Goal: Task Accomplishment & Management: Complete application form

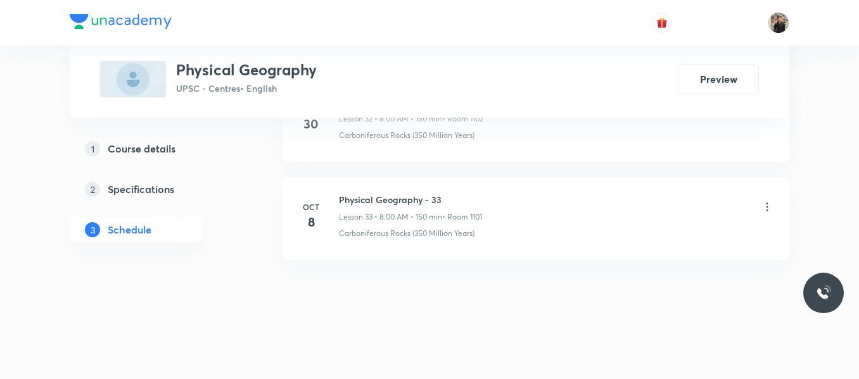
click at [397, 201] on h6 "Physical Geography - 33" at bounding box center [410, 199] width 143 height 13
copy h6 "Physical Geography - 33"
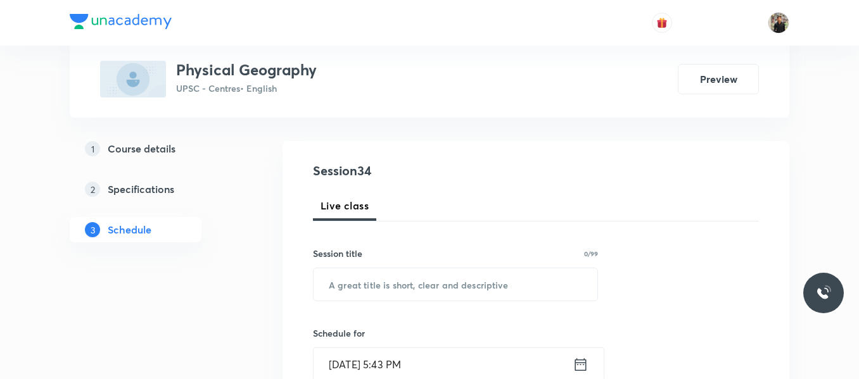
scroll to position [115, 0]
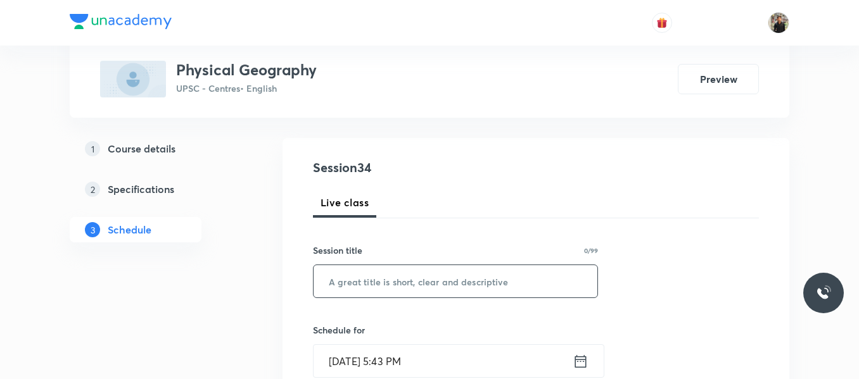
click at [390, 283] on input "text" at bounding box center [456, 281] width 284 height 32
paste input "Physical Geography - 33"
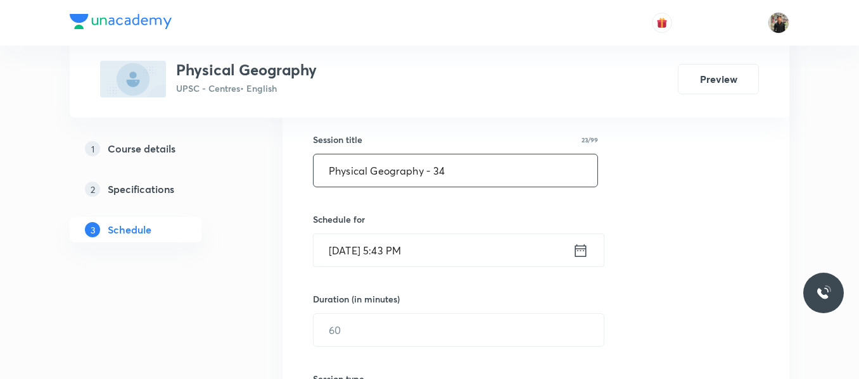
scroll to position [227, 0]
type input "Physical Geography - 34"
click at [580, 248] on icon at bounding box center [580, 249] width 11 height 13
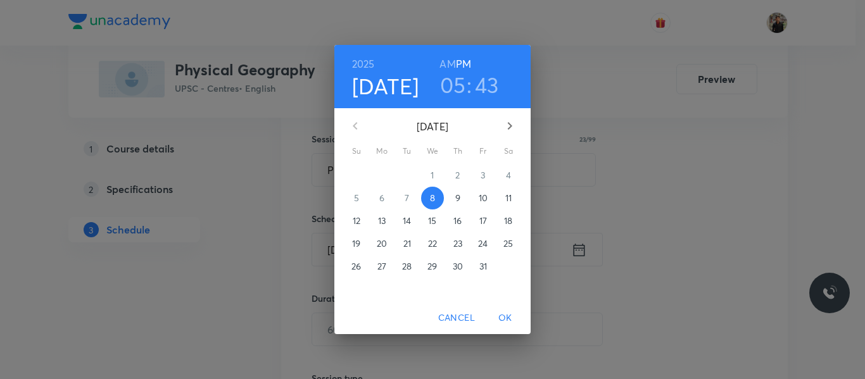
click at [461, 198] on p "9" at bounding box center [457, 198] width 5 height 13
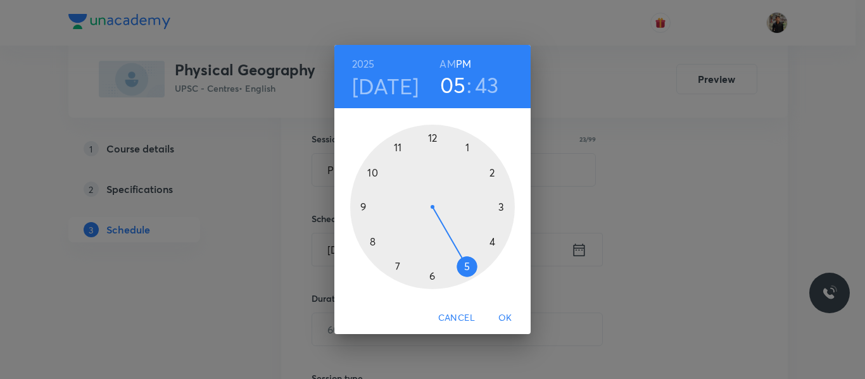
click at [373, 242] on div at bounding box center [432, 207] width 165 height 165
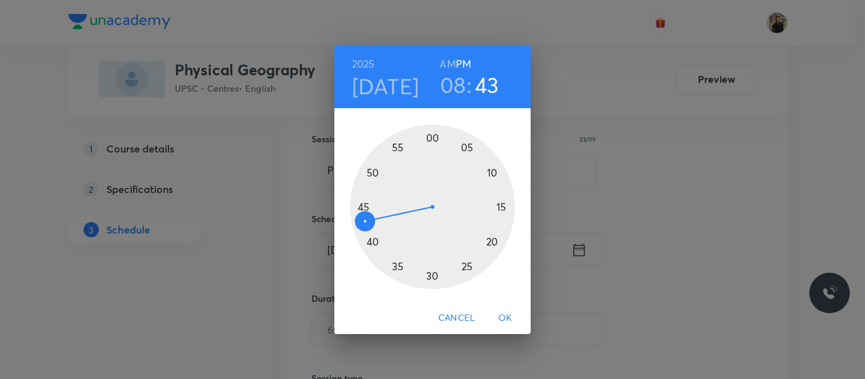
click at [449, 62] on h6 "AM" at bounding box center [448, 64] width 16 height 18
click at [431, 137] on div at bounding box center [432, 207] width 165 height 165
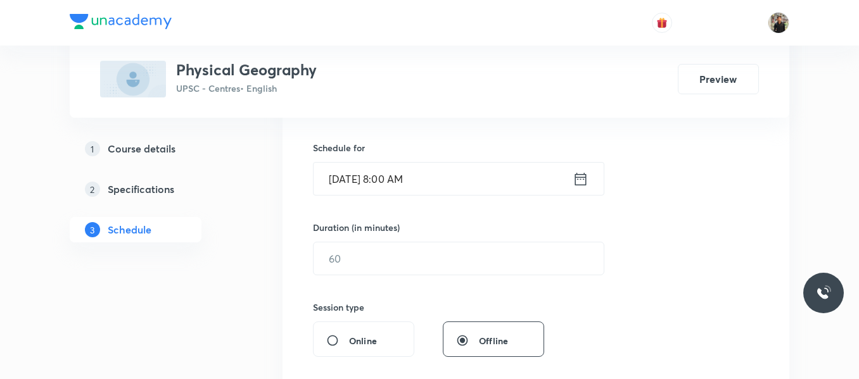
scroll to position [307, 0]
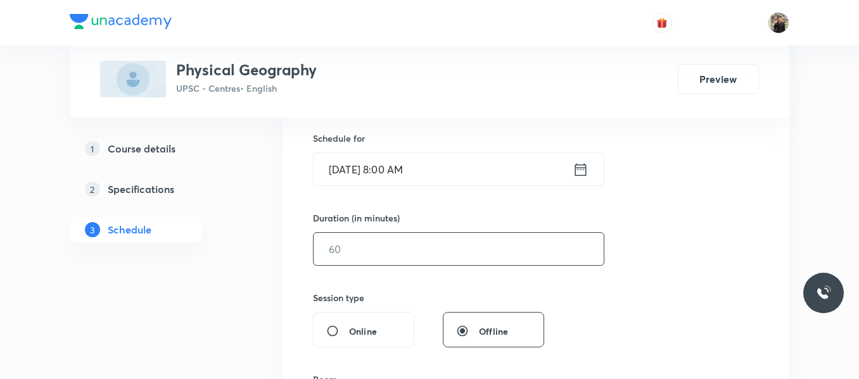
click at [402, 251] on input "text" at bounding box center [459, 249] width 290 height 32
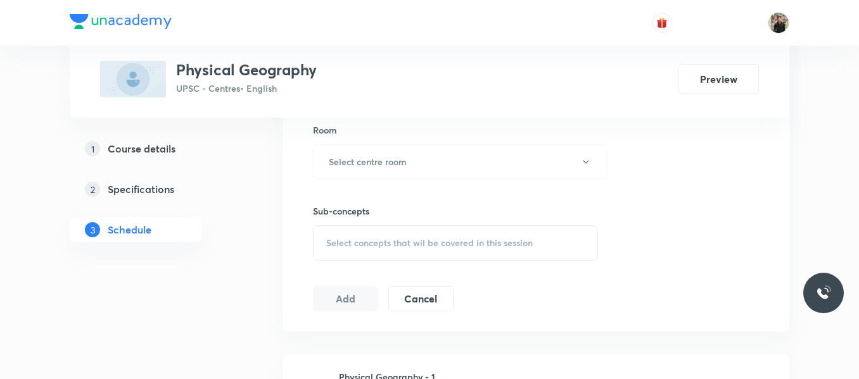
scroll to position [557, 0]
type input "150"
click at [403, 171] on button "Select centre room" at bounding box center [460, 161] width 294 height 35
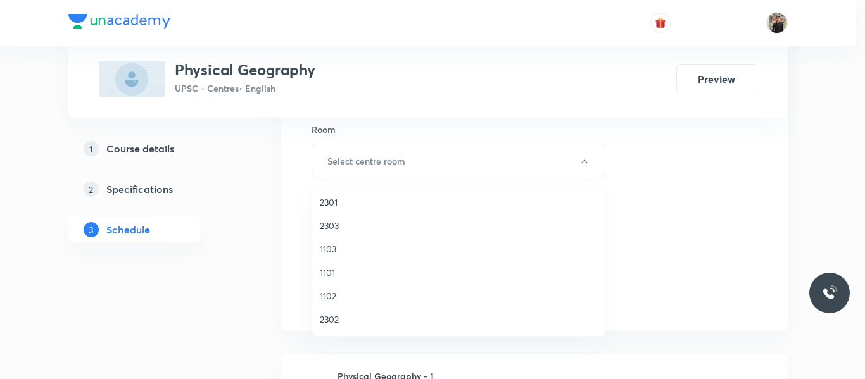
click at [338, 270] on span "1101" at bounding box center [458, 272] width 277 height 13
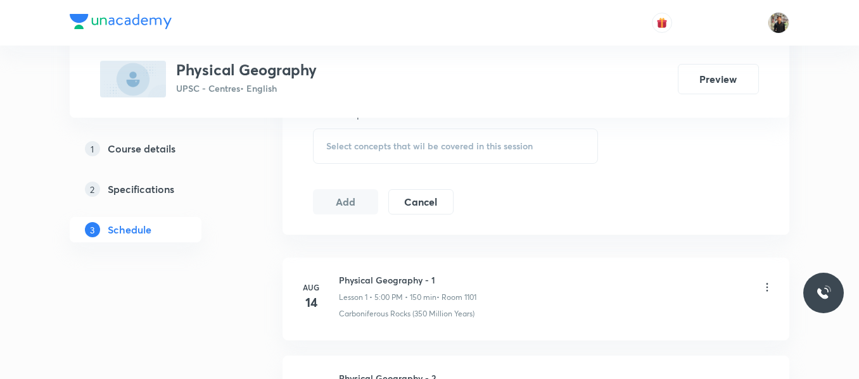
scroll to position [654, 0]
click at [354, 155] on div "Select concepts that wil be covered in this session" at bounding box center [455, 145] width 285 height 35
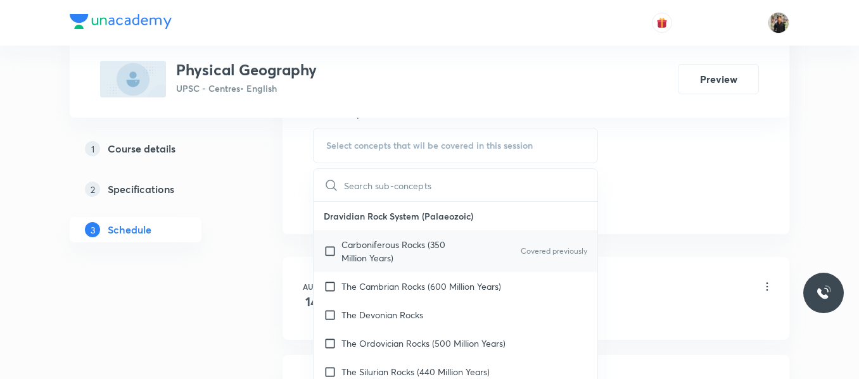
click at [325, 247] on input "checkbox" at bounding box center [333, 251] width 18 height 27
checkbox input "true"
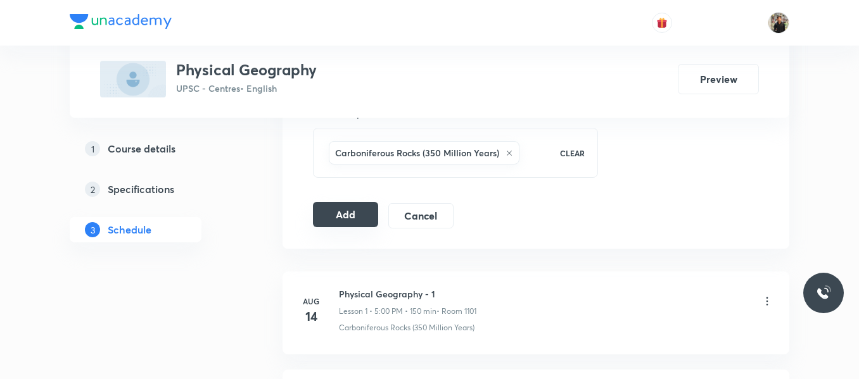
click at [345, 224] on button "Add" at bounding box center [345, 214] width 65 height 25
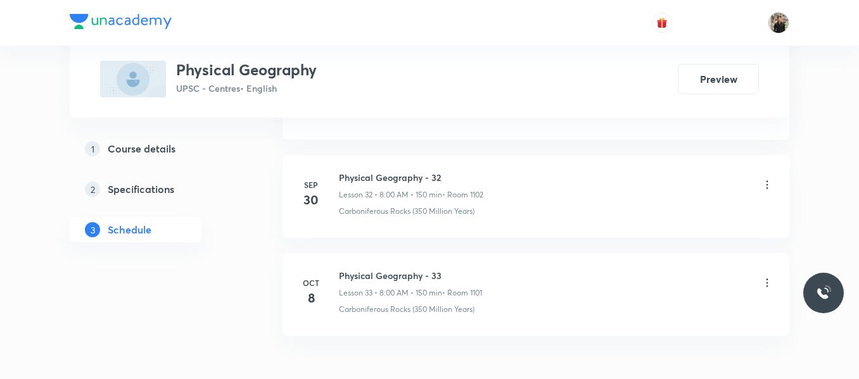
scroll to position [3891, 0]
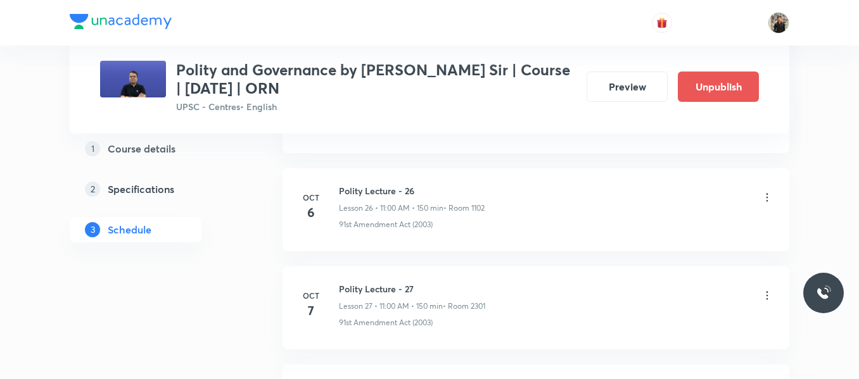
scroll to position [3401, 0]
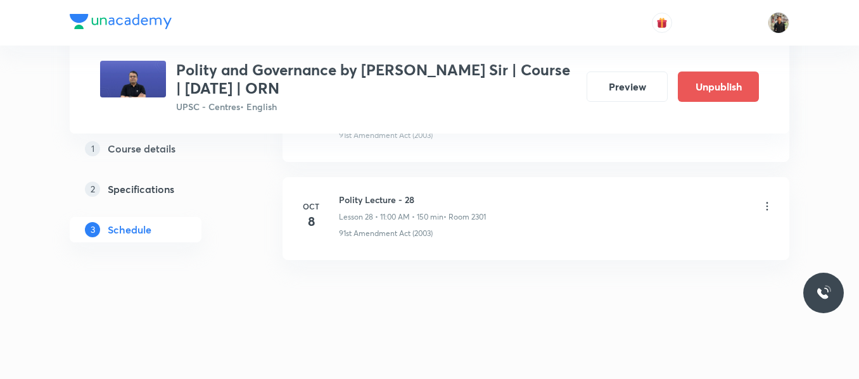
click at [349, 208] on div "Polity Lecture - 28 Lesson 28 • 11:00 AM • 150 min • Room 2301" at bounding box center [412, 208] width 147 height 30
click at [349, 205] on h6 "Polity Lecture - 28" at bounding box center [412, 199] width 147 height 13
copy h6 "Polity Lecture - 28"
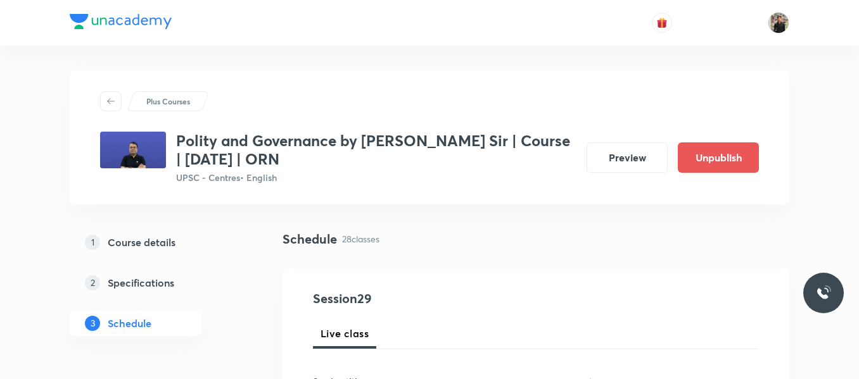
scroll to position [153, 0]
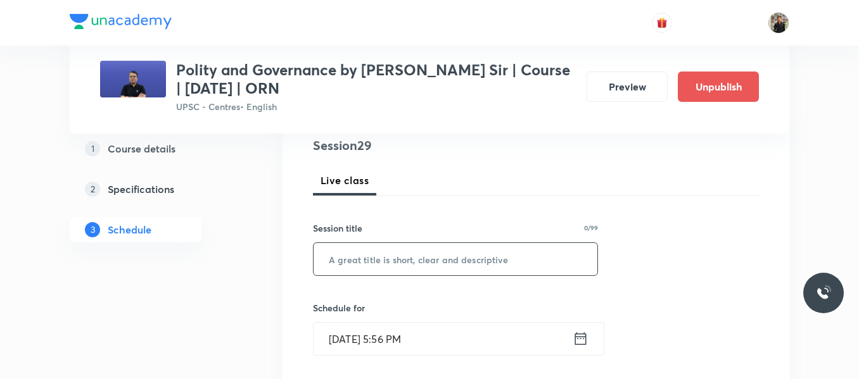
click at [349, 263] on input "text" at bounding box center [456, 259] width 284 height 32
paste input "Polity Lecture - 28"
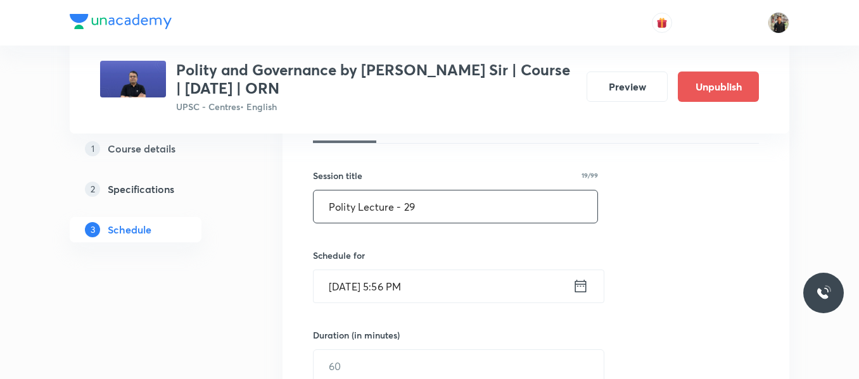
scroll to position [215, 0]
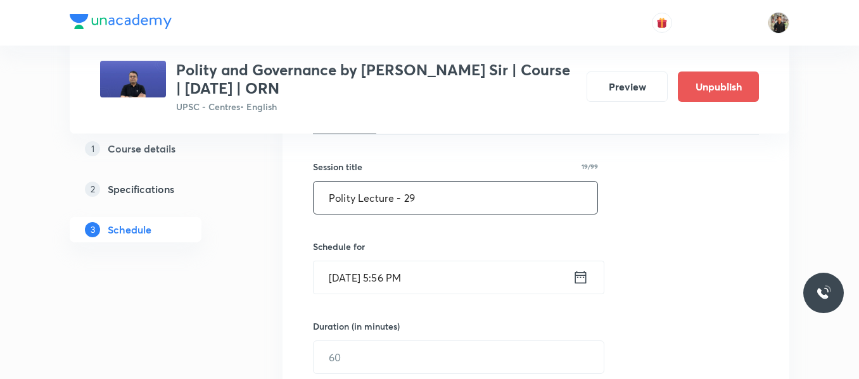
type input "Polity Lecture - 29"
click at [580, 281] on icon at bounding box center [581, 278] width 16 height 18
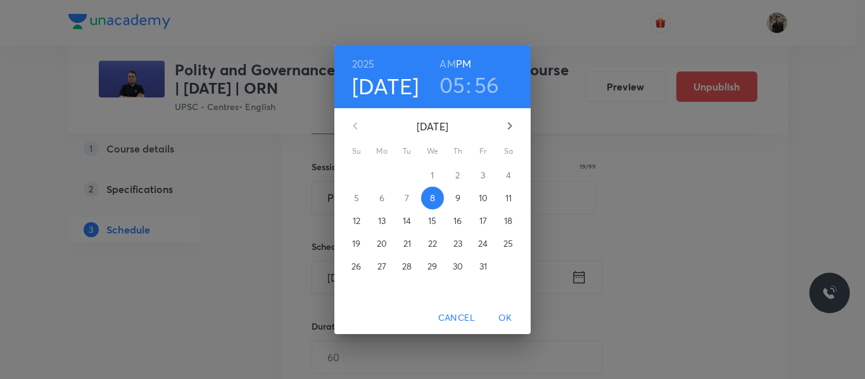
click at [455, 199] on p "9" at bounding box center [457, 198] width 5 height 13
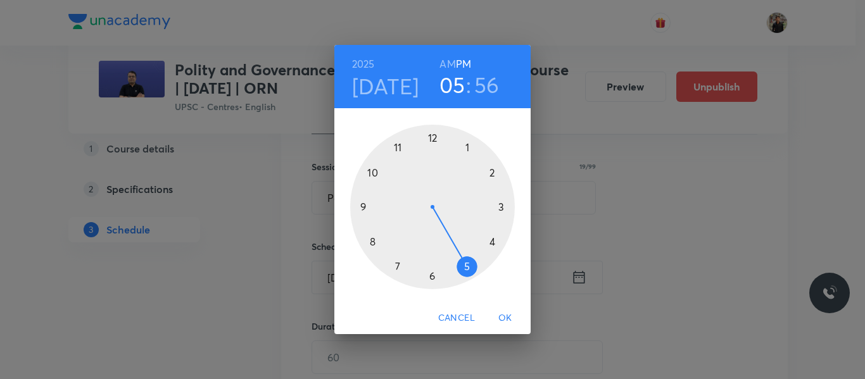
click at [401, 148] on div at bounding box center [432, 207] width 165 height 165
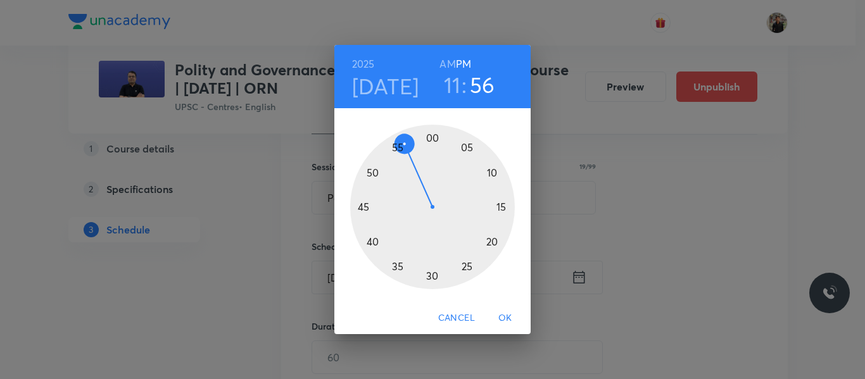
click at [443, 68] on h6 "AM" at bounding box center [448, 64] width 16 height 18
click at [434, 134] on div at bounding box center [432, 207] width 165 height 165
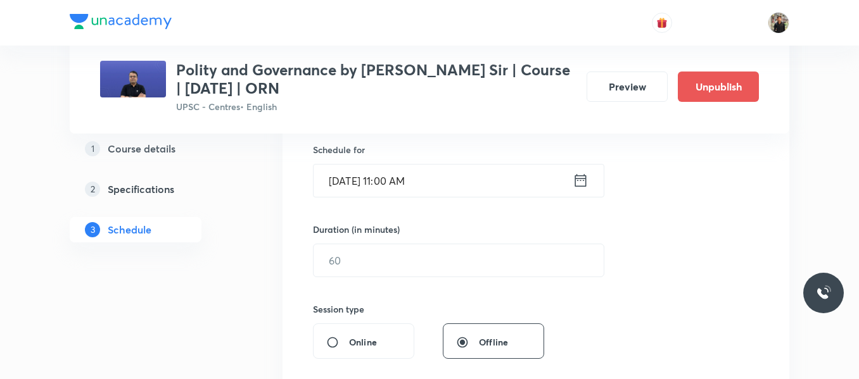
scroll to position [312, 0]
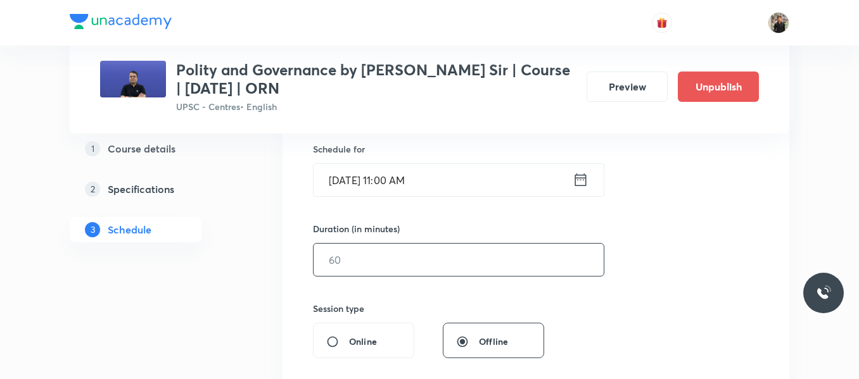
click at [402, 258] on input "text" at bounding box center [459, 260] width 290 height 32
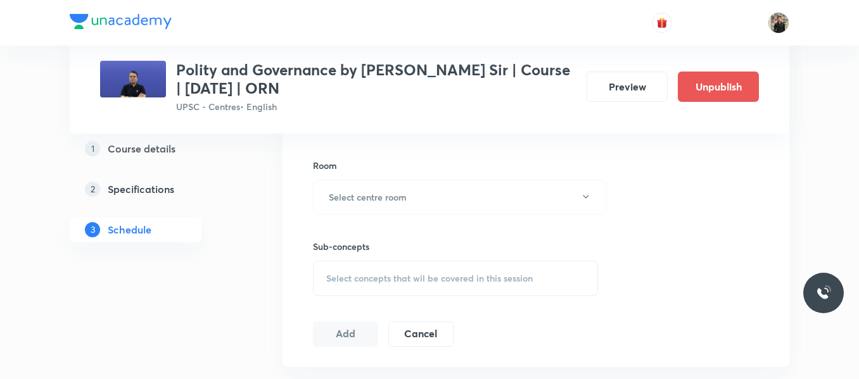
scroll to position [538, 0]
type input "150"
click at [400, 198] on h6 "Select centre room" at bounding box center [368, 196] width 78 height 13
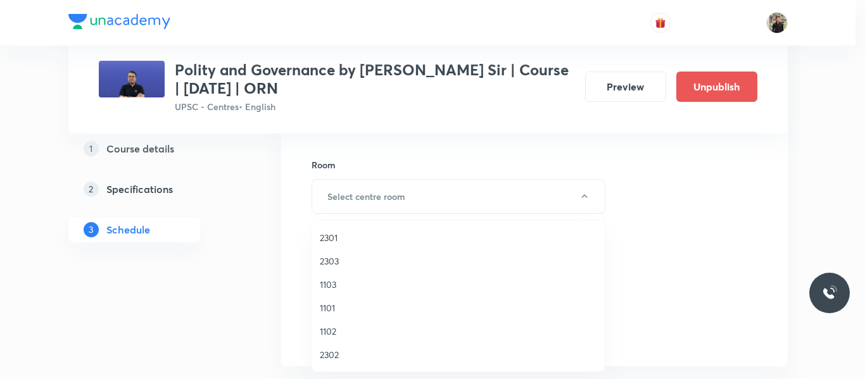
click at [336, 241] on span "2301" at bounding box center [458, 237] width 277 height 13
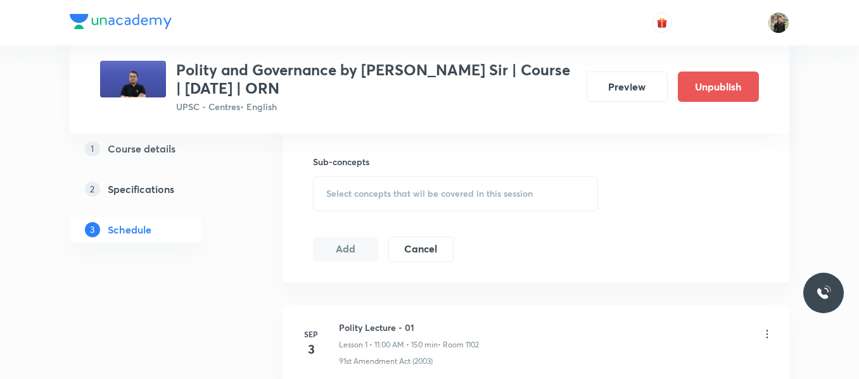
scroll to position [623, 0]
click at [342, 199] on div "Select concepts that wil be covered in this session" at bounding box center [455, 192] width 285 height 35
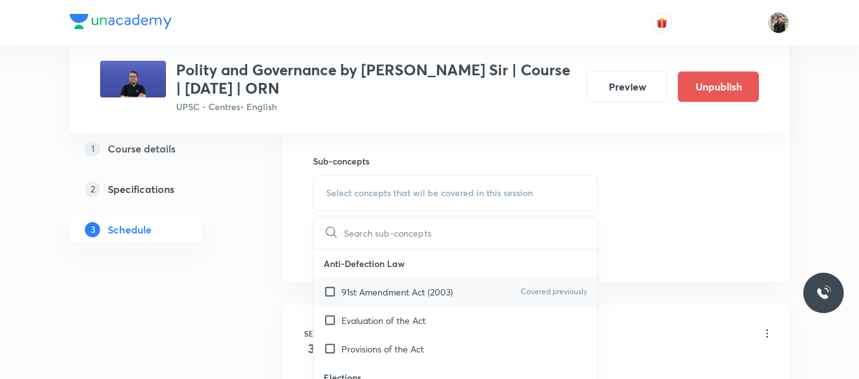
click at [330, 293] on input "checkbox" at bounding box center [333, 292] width 18 height 13
checkbox input "true"
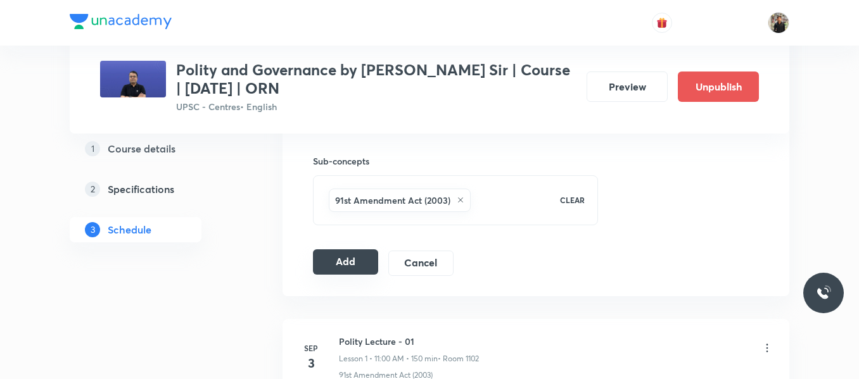
click at [345, 271] on button "Add" at bounding box center [345, 262] width 65 height 25
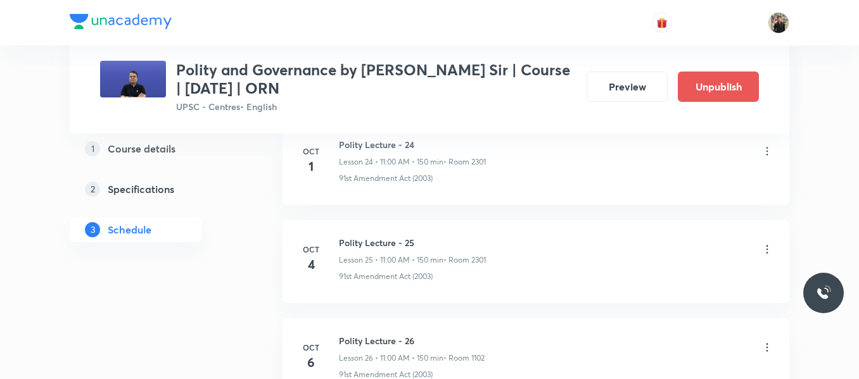
scroll to position [3416, 0]
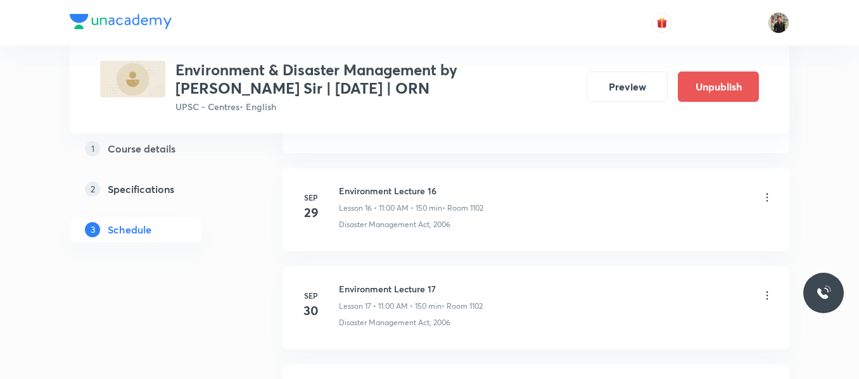
scroll to position [2419, 0]
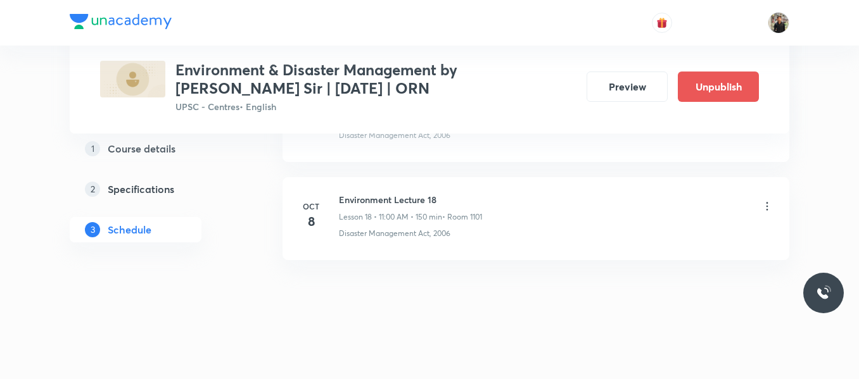
click at [343, 196] on h6 "Environment Lecture 18" at bounding box center [410, 199] width 143 height 13
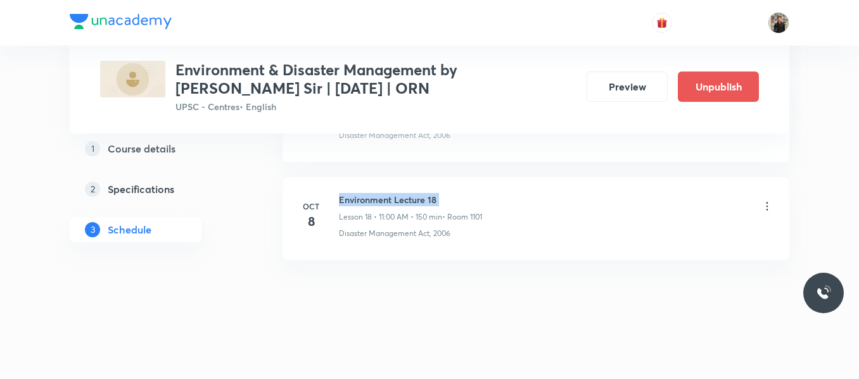
copy h6 "Environment Lecture 18"
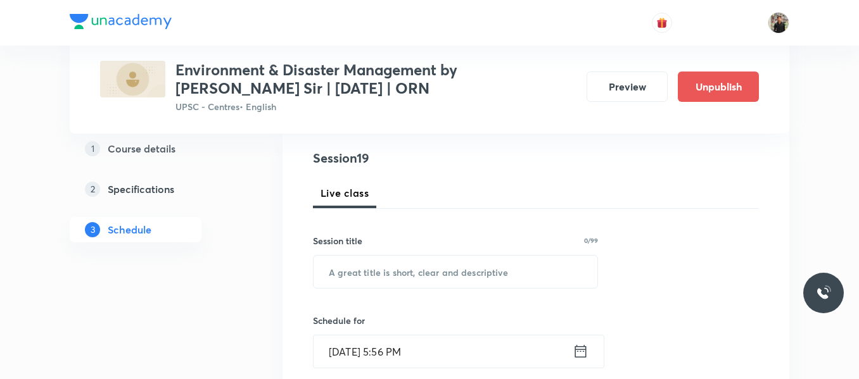
scroll to position [141, 0]
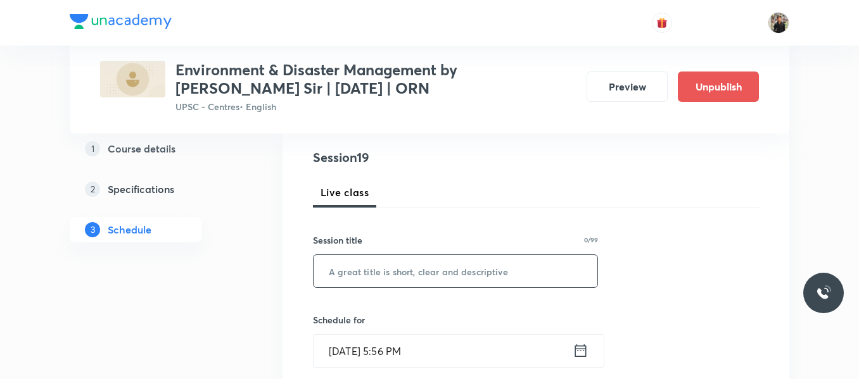
click at [350, 271] on input "text" at bounding box center [456, 271] width 284 height 32
paste input "Environment Lecture 18"
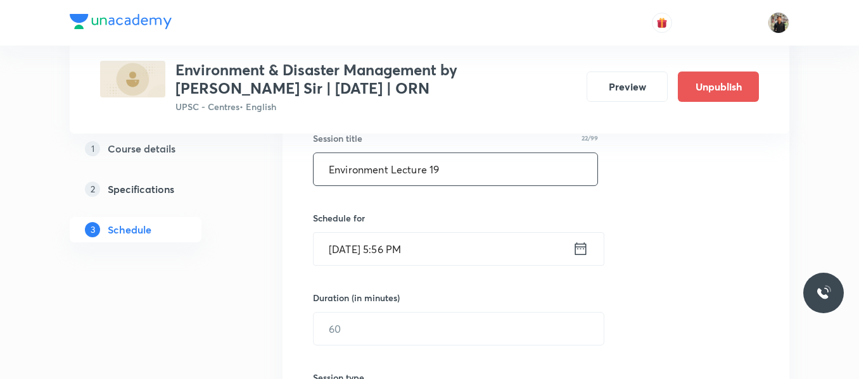
scroll to position [246, 0]
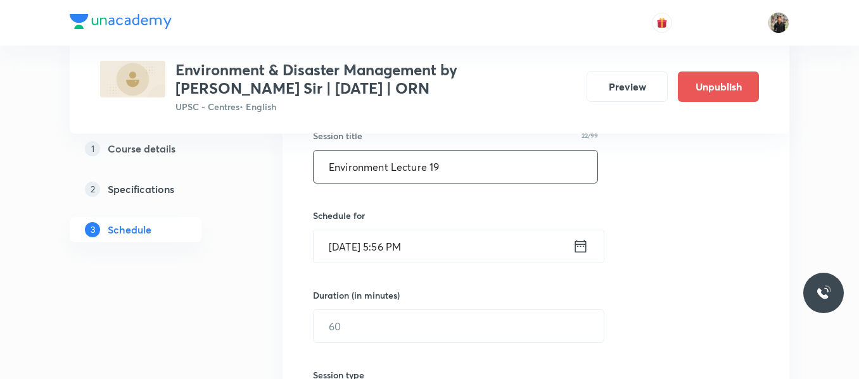
type input "Environment Lecture 19"
click at [576, 246] on icon at bounding box center [580, 246] width 11 height 13
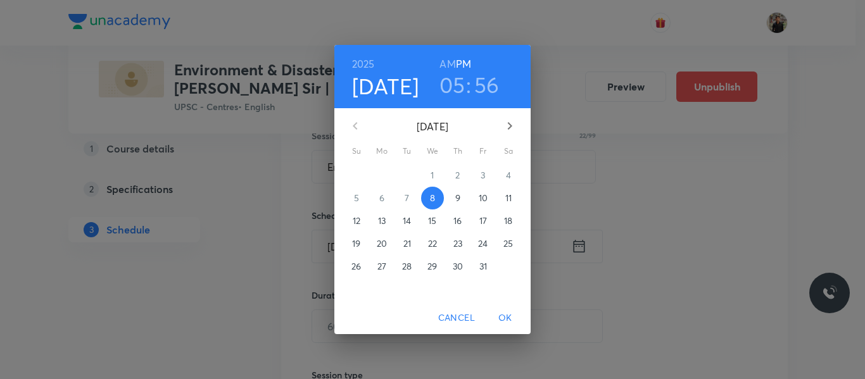
click at [456, 199] on p "9" at bounding box center [457, 198] width 5 height 13
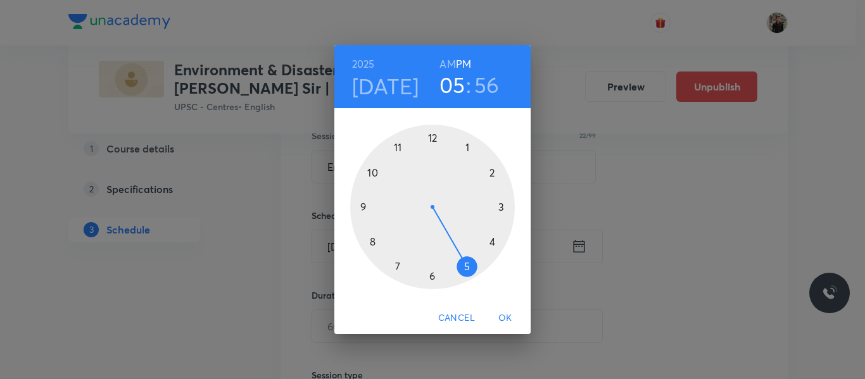
click at [397, 150] on div at bounding box center [432, 207] width 165 height 165
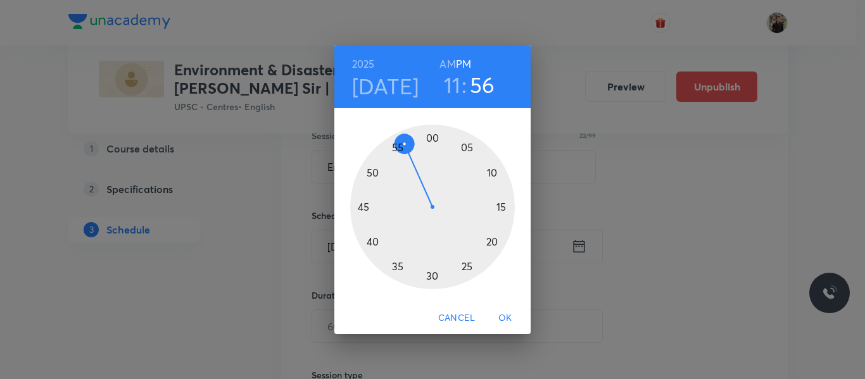
click at [449, 61] on h6 "AM" at bounding box center [448, 64] width 16 height 18
click at [433, 136] on div at bounding box center [432, 207] width 165 height 165
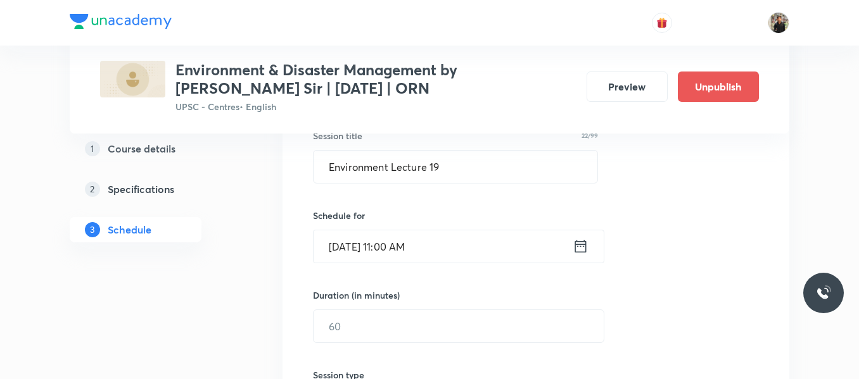
scroll to position [295, 0]
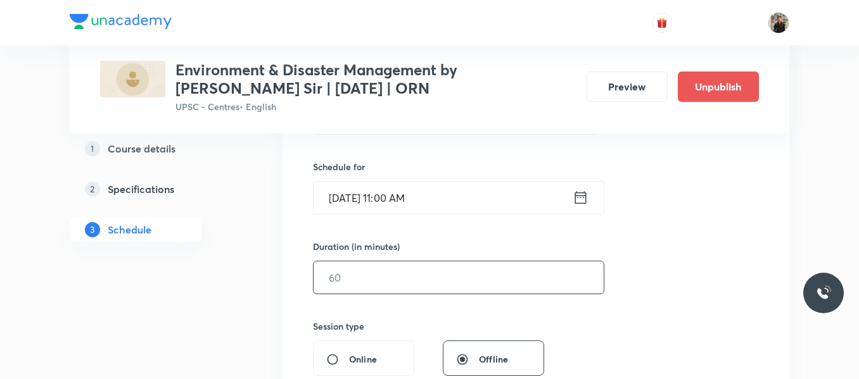
click at [411, 279] on input "text" at bounding box center [459, 278] width 290 height 32
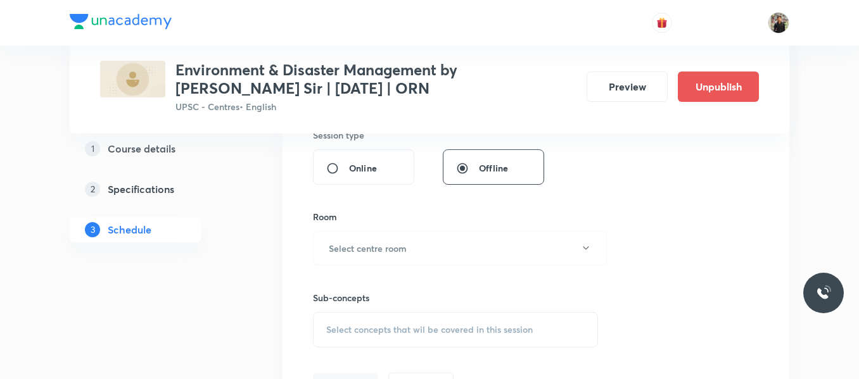
scroll to position [487, 0]
type input "150"
click at [412, 257] on button "Select centre room" at bounding box center [460, 248] width 294 height 35
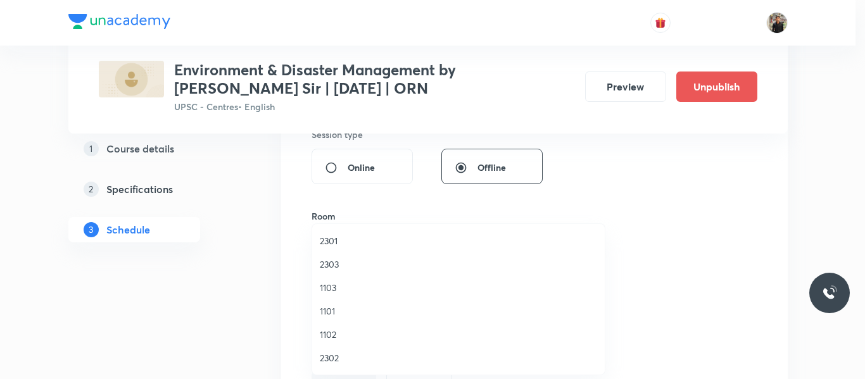
click at [345, 309] on span "1101" at bounding box center [458, 311] width 277 height 13
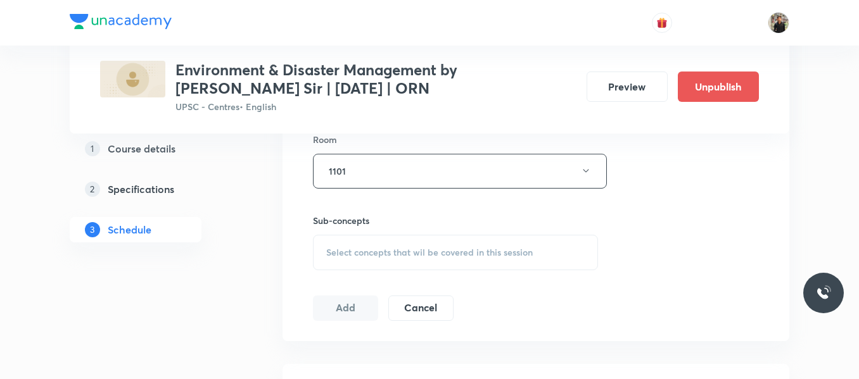
scroll to position [564, 0]
click at [353, 244] on div "Select concepts that wil be covered in this session" at bounding box center [455, 251] width 285 height 35
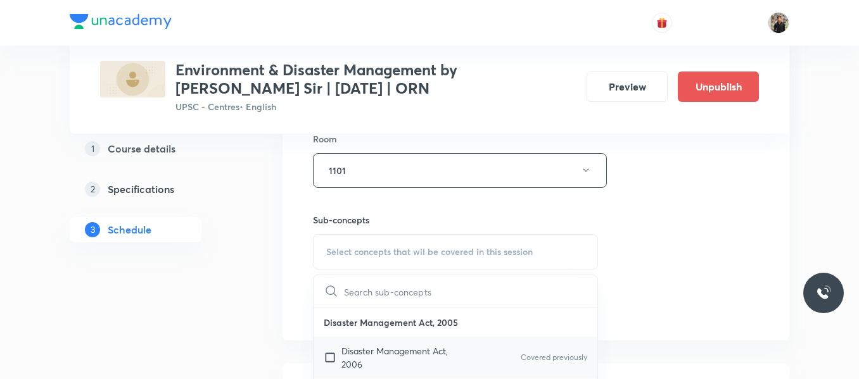
click at [327, 355] on input "checkbox" at bounding box center [333, 358] width 18 height 27
checkbox input "true"
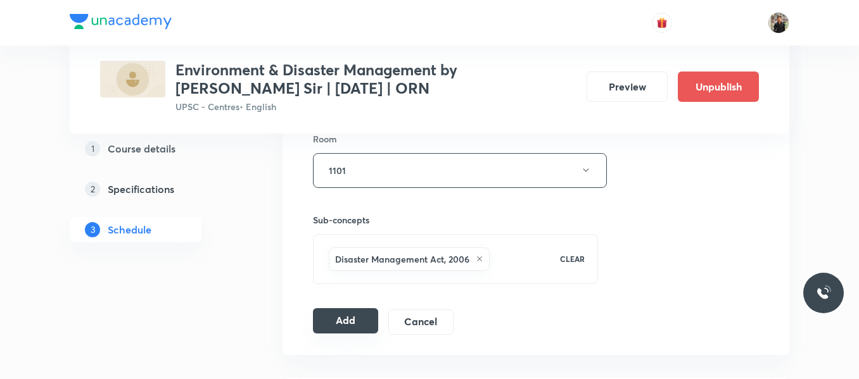
click at [328, 314] on button "Add" at bounding box center [345, 321] width 65 height 25
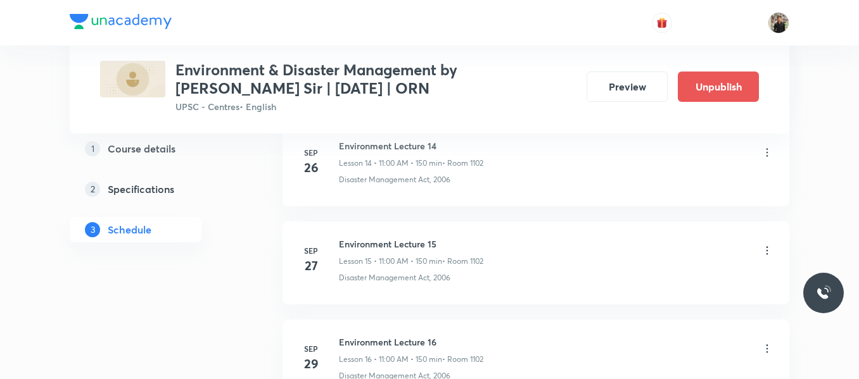
scroll to position [2434, 0]
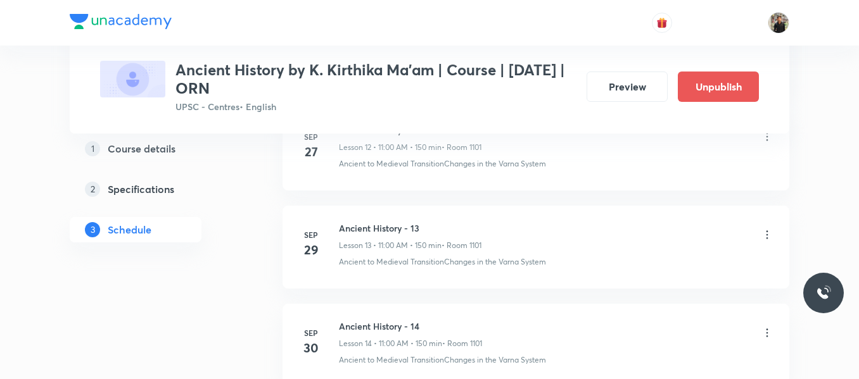
scroll to position [2321, 0]
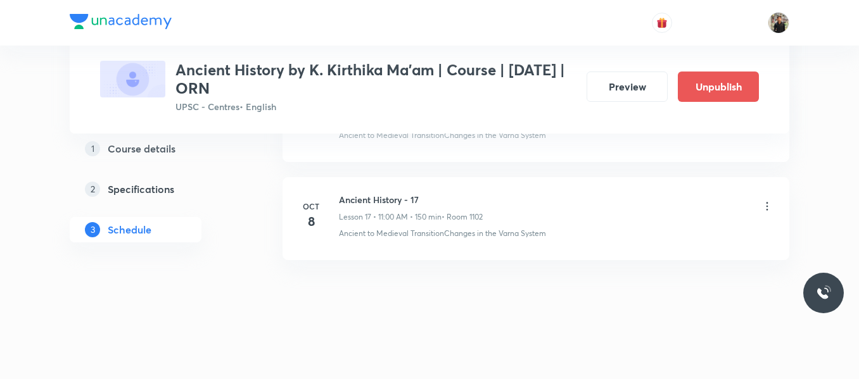
click at [386, 200] on h6 "Ancient History - 17" at bounding box center [411, 199] width 144 height 13
copy h6 "Ancient History - 17"
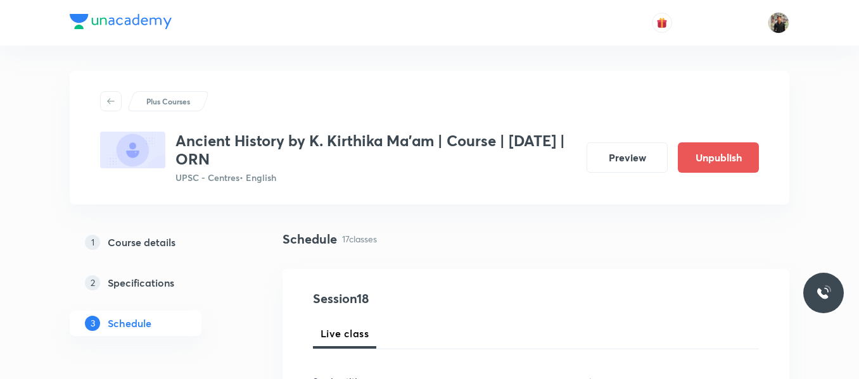
scroll to position [138, 0]
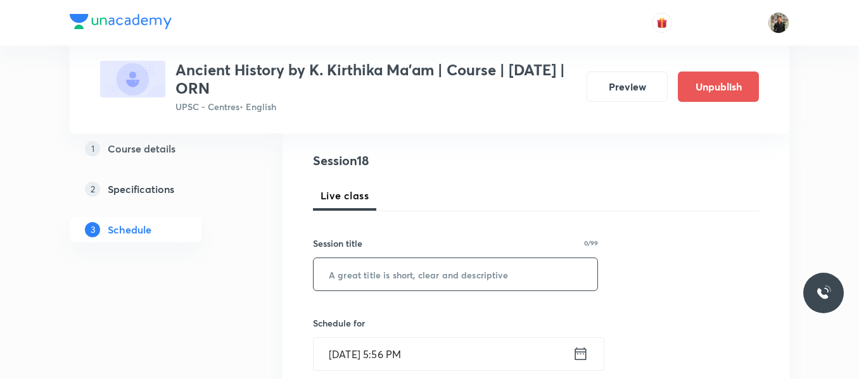
click at [381, 276] on input "text" at bounding box center [456, 274] width 284 height 32
paste input "Ancient History - 17"
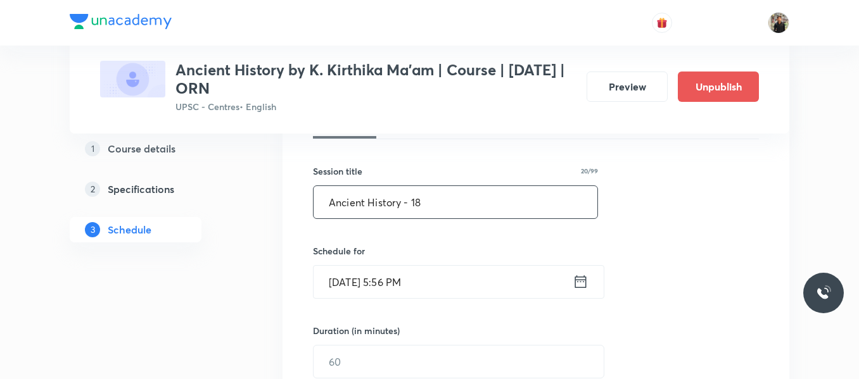
scroll to position [211, 0]
type input "Ancient History - 18"
click at [579, 280] on icon at bounding box center [580, 281] width 11 height 13
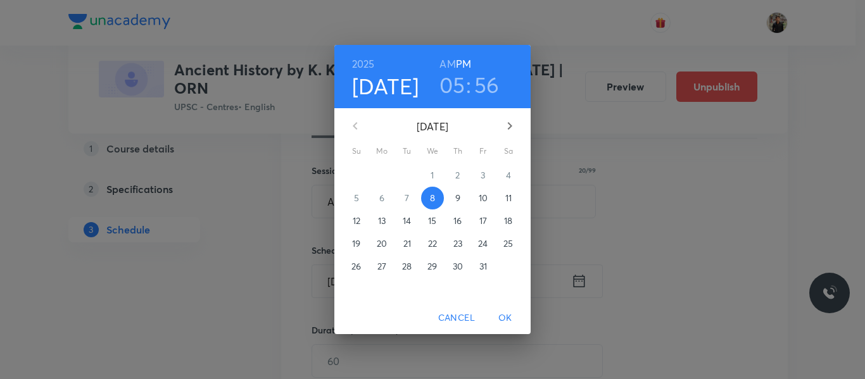
click at [459, 200] on p "9" at bounding box center [457, 198] width 5 height 13
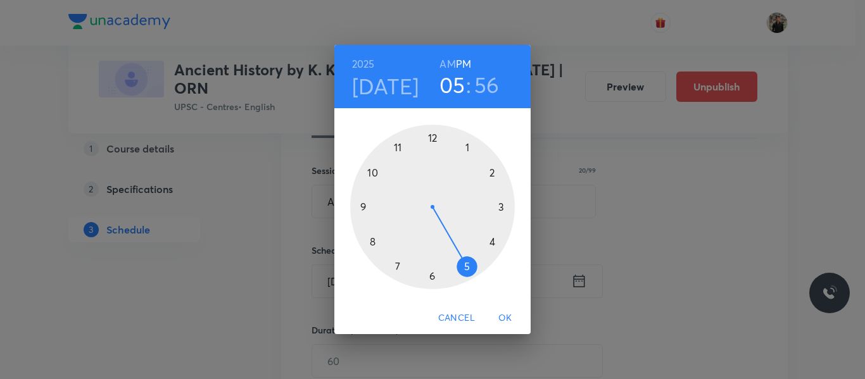
click at [399, 147] on div at bounding box center [432, 207] width 165 height 165
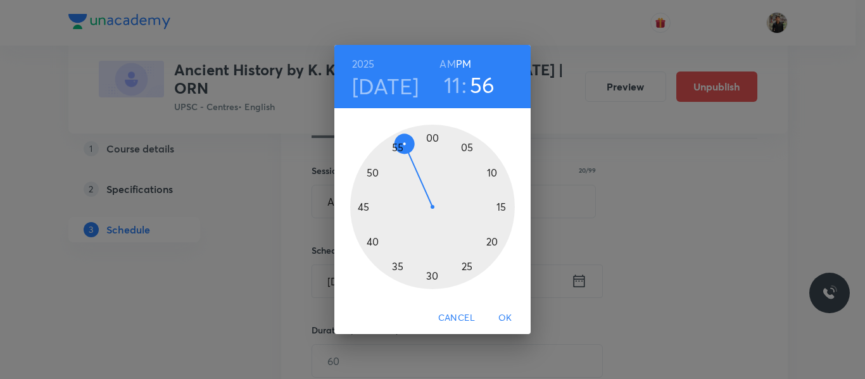
click at [440, 67] on h6 "AM" at bounding box center [448, 64] width 16 height 18
click at [432, 137] on div at bounding box center [432, 207] width 165 height 165
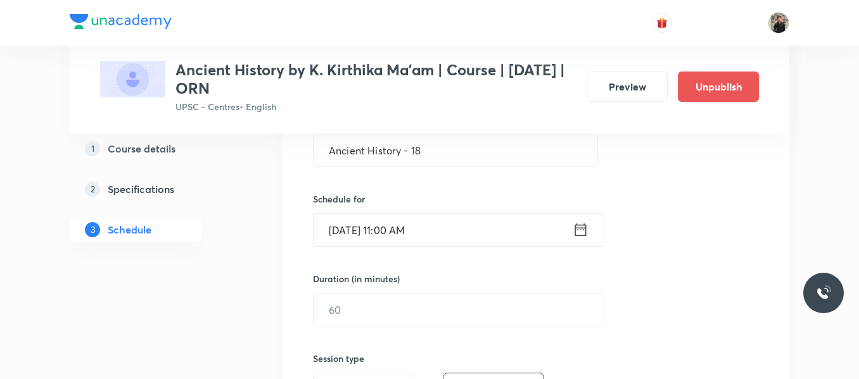
scroll to position [264, 0]
click at [393, 302] on input "text" at bounding box center [459, 309] width 290 height 32
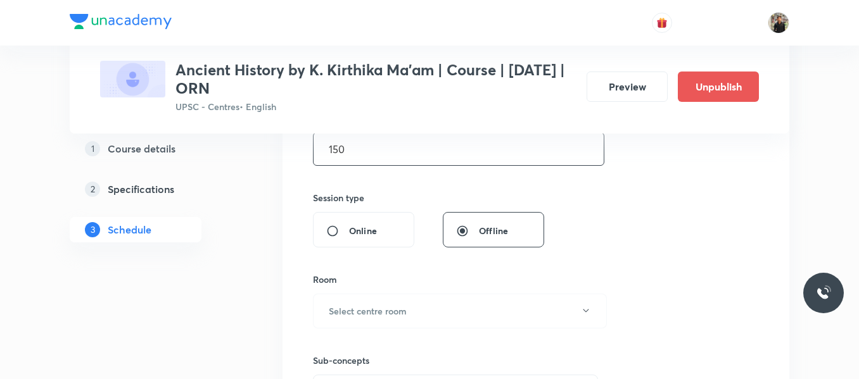
scroll to position [424, 0]
type input "150"
drag, startPoint x: 393, startPoint y: 302, endPoint x: 368, endPoint y: 309, distance: 26.5
click at [368, 309] on h6 "Select centre room" at bounding box center [368, 309] width 78 height 13
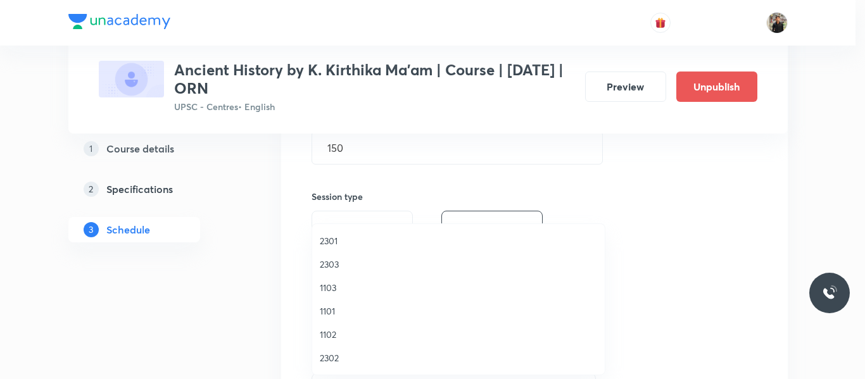
click at [337, 336] on span "1102" at bounding box center [458, 334] width 277 height 13
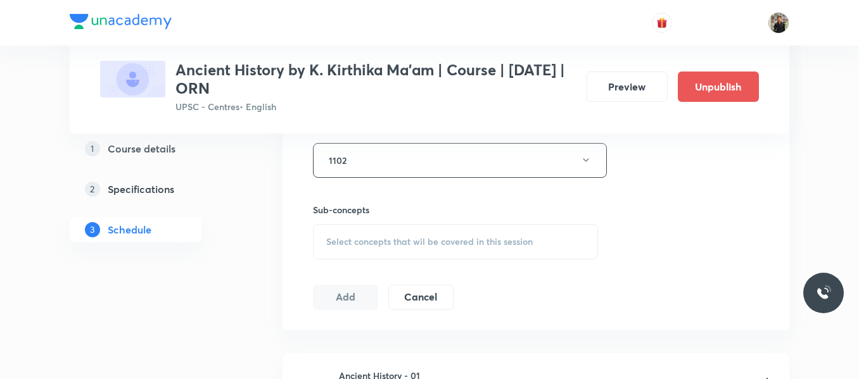
scroll to position [579, 0]
click at [352, 243] on div "Select concepts that wil be covered in this session" at bounding box center [455, 236] width 285 height 35
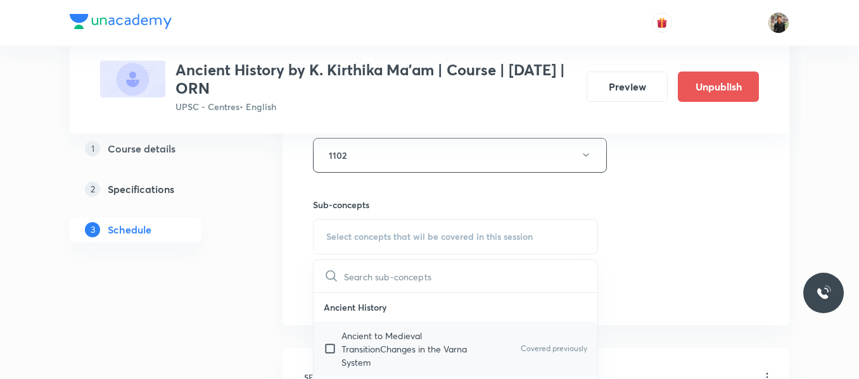
click at [329, 348] on input "checkbox" at bounding box center [333, 349] width 18 height 40
checkbox input "true"
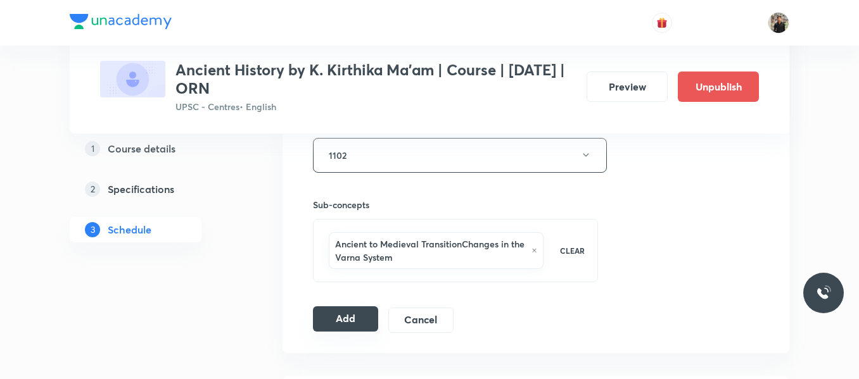
click at [357, 312] on button "Add" at bounding box center [345, 319] width 65 height 25
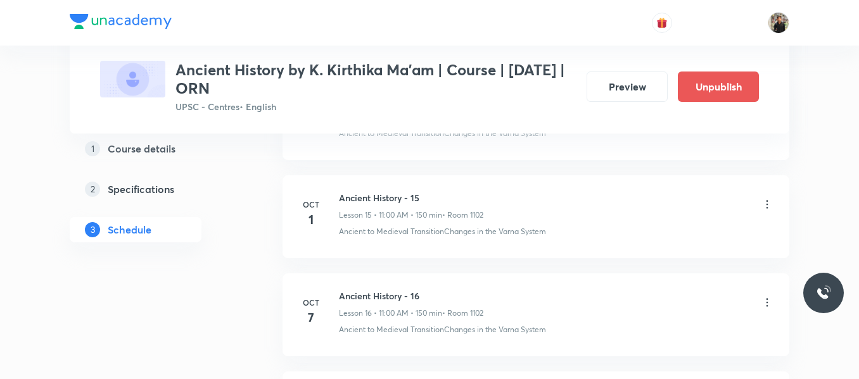
scroll to position [2349, 0]
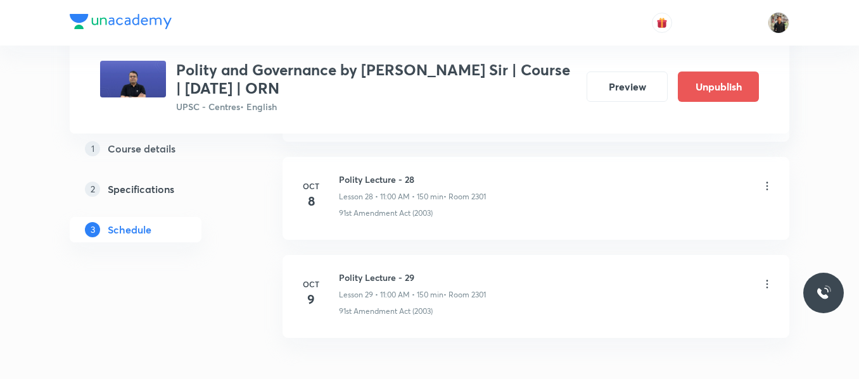
scroll to position [3422, 0]
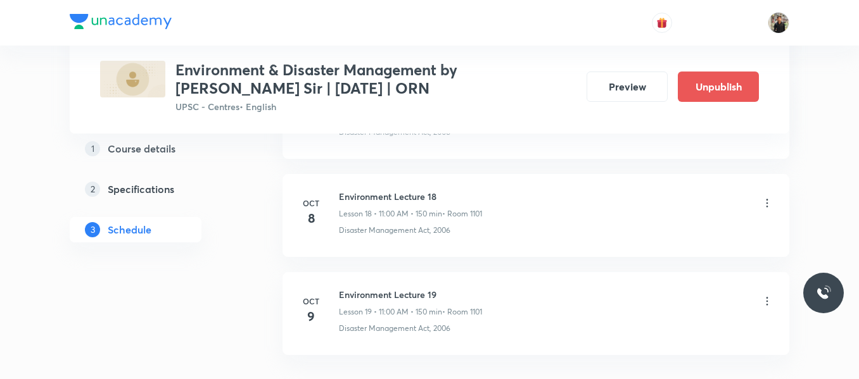
scroll to position [2423, 0]
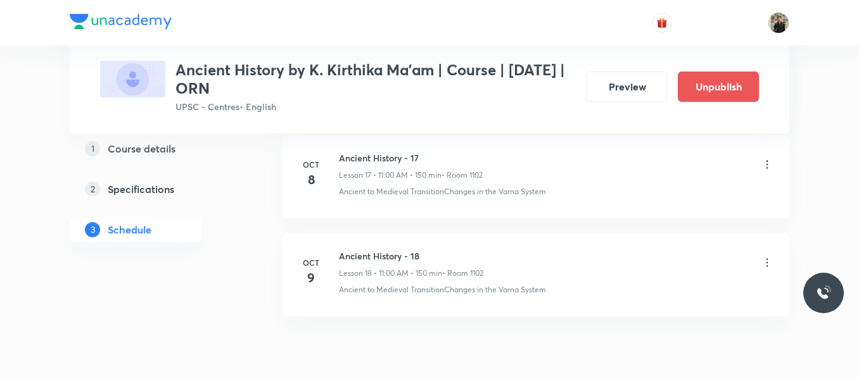
scroll to position [2362, 0]
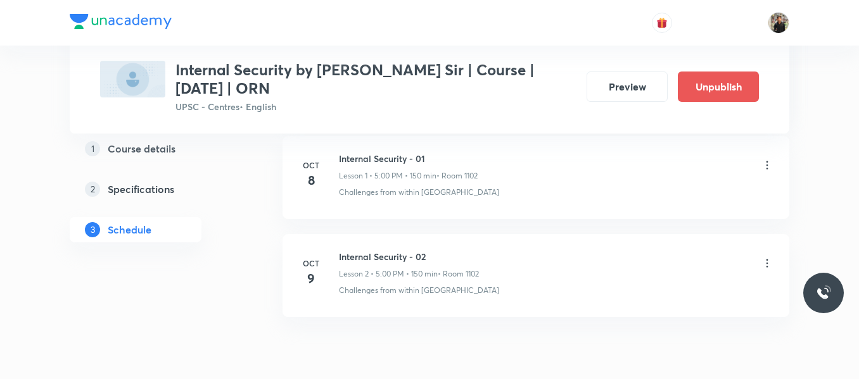
scroll to position [848, 0]
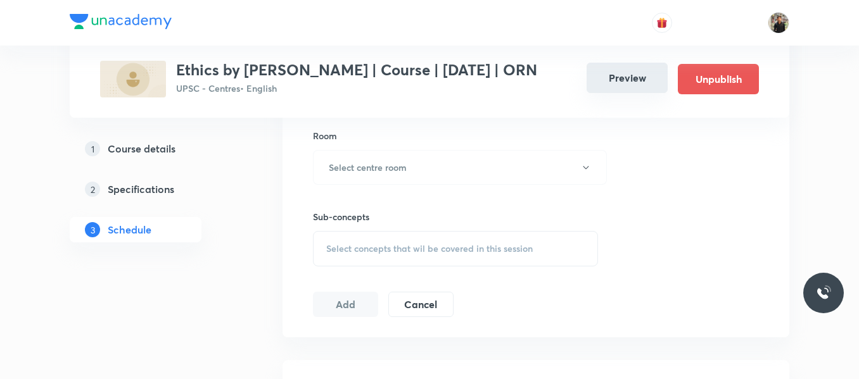
scroll to position [832, 0]
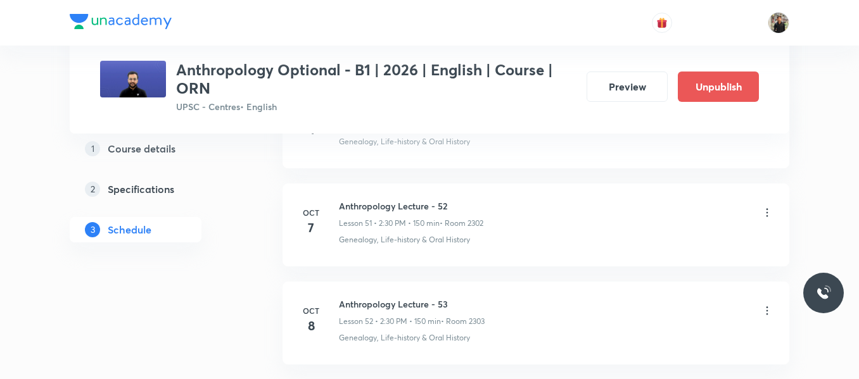
scroll to position [5758, 0]
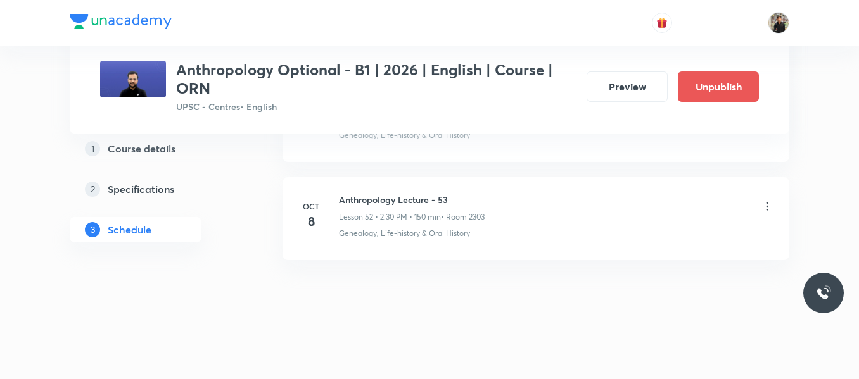
click at [365, 200] on h6 "Anthropology Lecture - 53" at bounding box center [412, 199] width 146 height 13
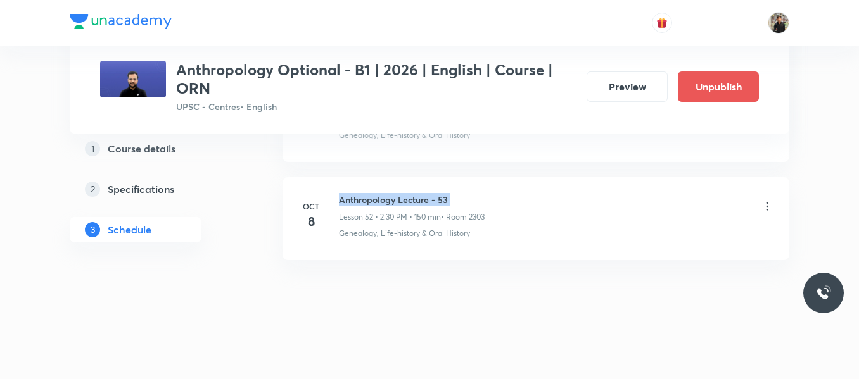
copy h6 "Anthropology Lecture - 53"
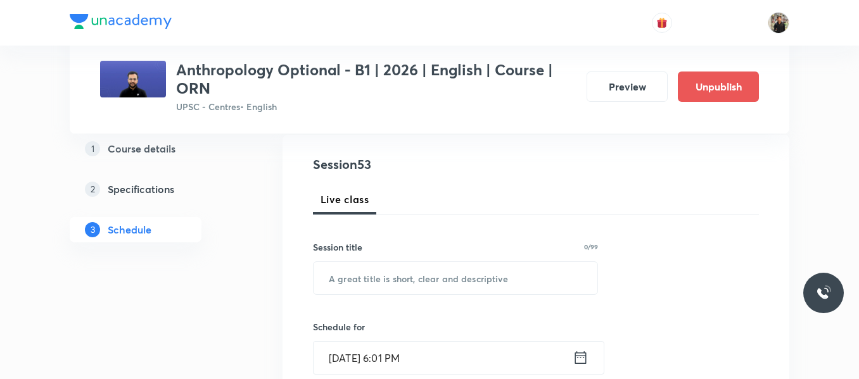
scroll to position [136, 0]
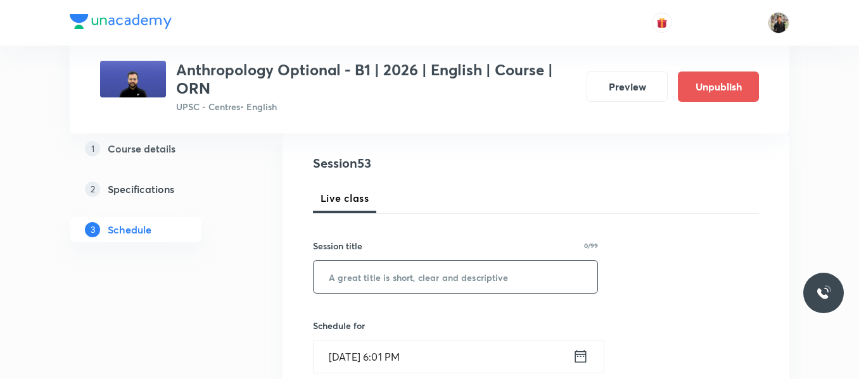
click at [367, 290] on input "text" at bounding box center [456, 277] width 284 height 32
paste input "Anthropology Lecture - 53"
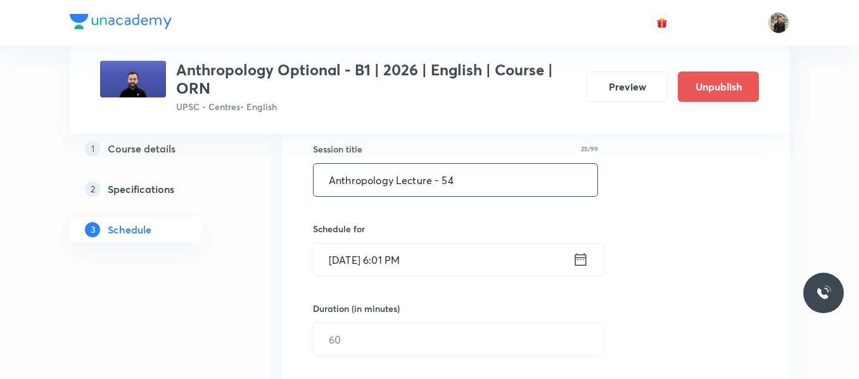
scroll to position [234, 0]
type input "Anthropology Lecture - 54"
click at [576, 253] on icon at bounding box center [580, 258] width 11 height 13
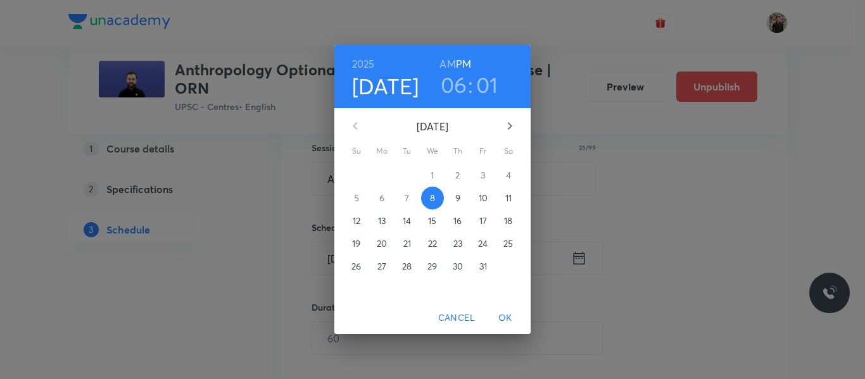
click at [453, 197] on span "9" at bounding box center [458, 198] width 23 height 13
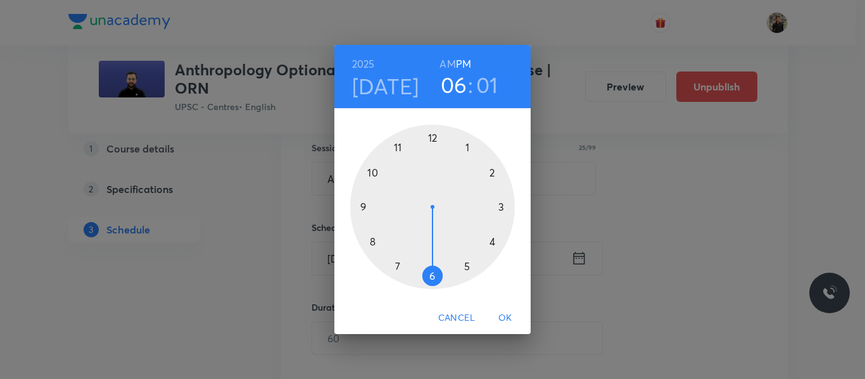
click at [491, 172] on div at bounding box center [432, 207] width 165 height 165
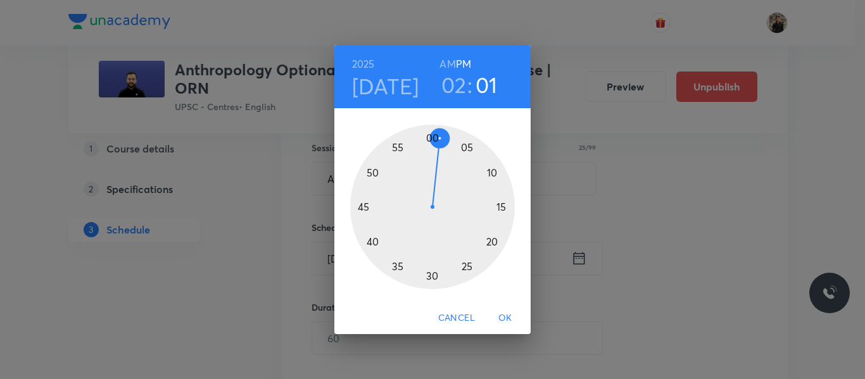
click at [434, 276] on div at bounding box center [432, 207] width 165 height 165
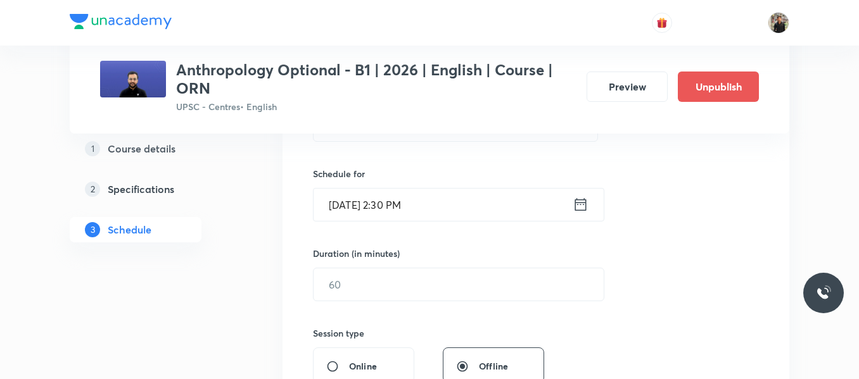
scroll to position [291, 0]
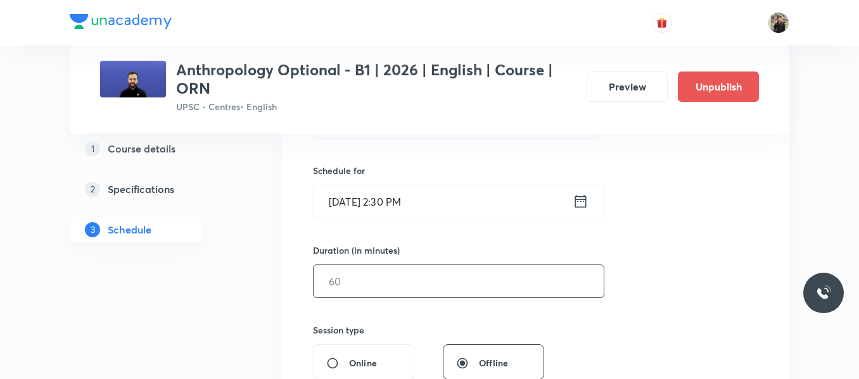
click at [415, 283] on input "text" at bounding box center [459, 281] width 290 height 32
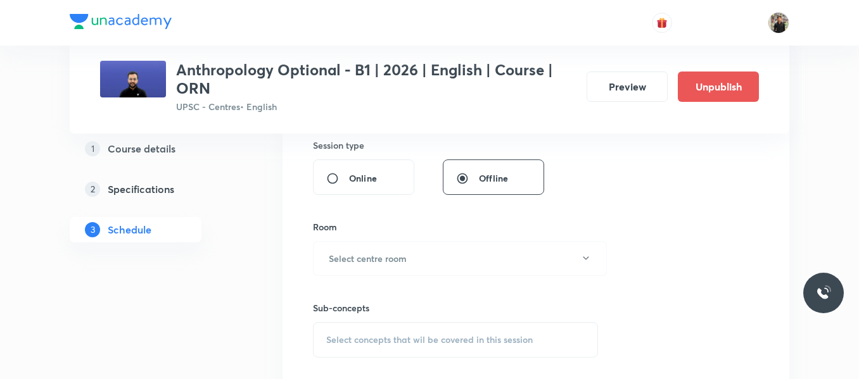
scroll to position [497, 0]
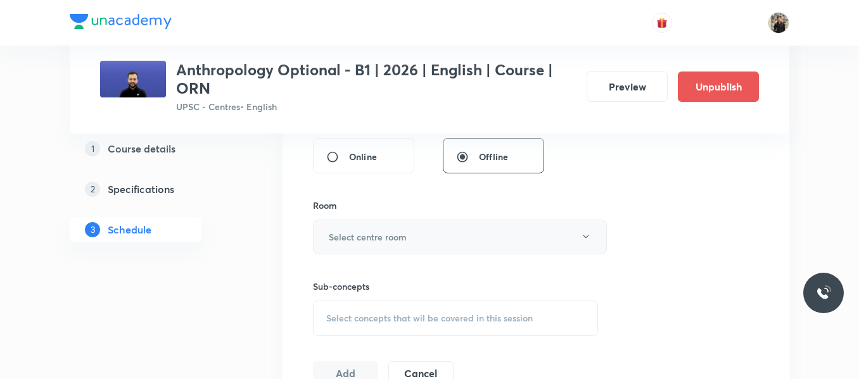
type input "135"
click at [423, 241] on button "Select centre room" at bounding box center [460, 237] width 294 height 35
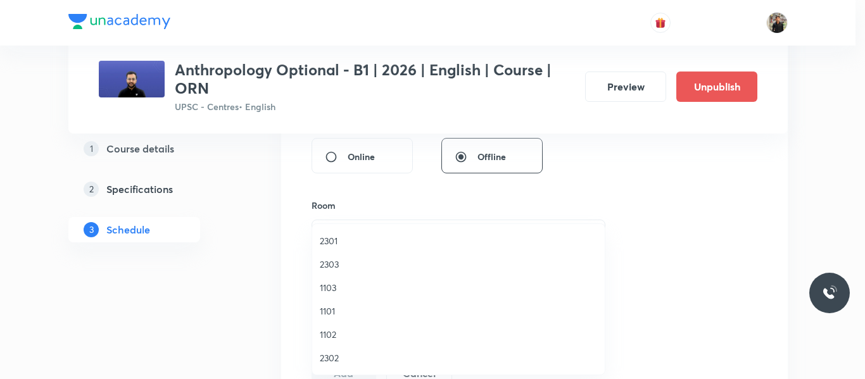
click at [348, 261] on span "2303" at bounding box center [458, 264] width 277 height 13
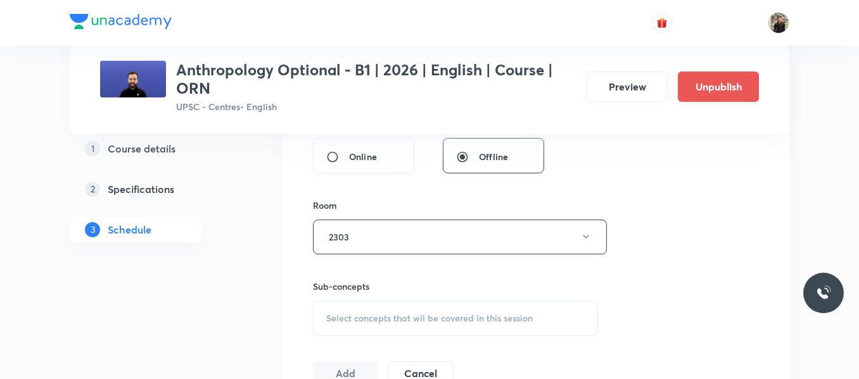
scroll to position [647, 0]
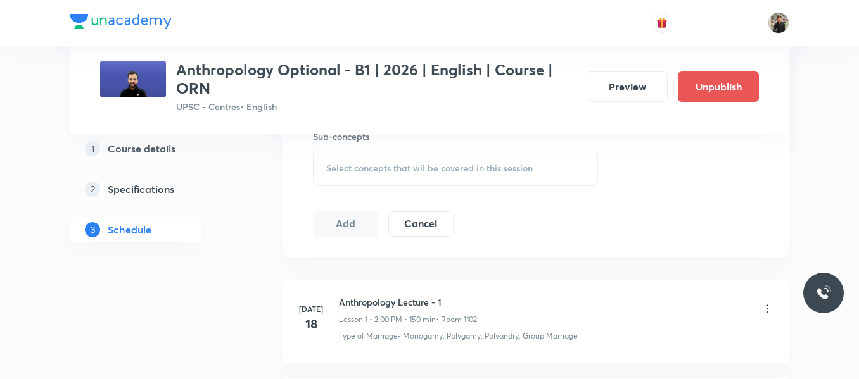
click at [353, 170] on span "Select concepts that wil be covered in this session" at bounding box center [429, 168] width 207 height 10
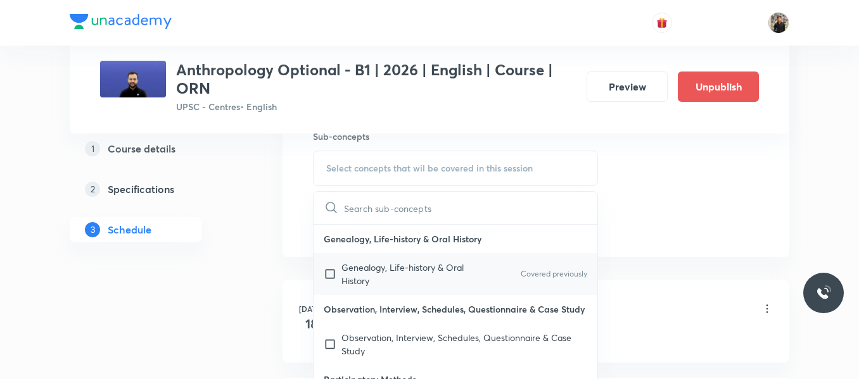
click at [328, 276] on input "checkbox" at bounding box center [333, 274] width 18 height 27
checkbox input "true"
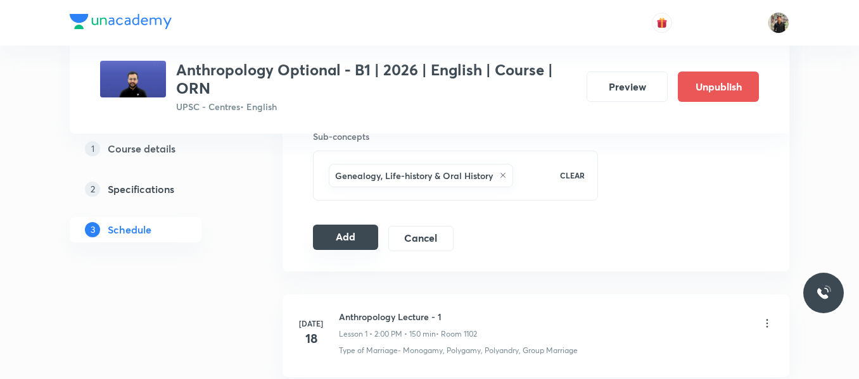
click at [341, 248] on button "Add" at bounding box center [345, 237] width 65 height 25
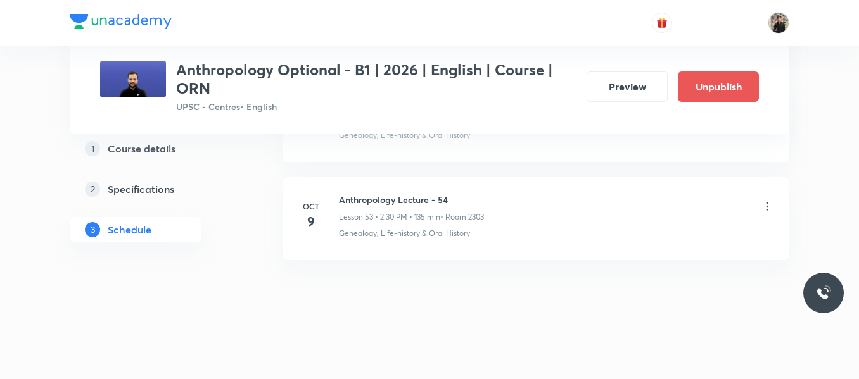
click at [341, 248] on li "Oct 9 Anthropology Lecture - 54 Lesson 53 • 2:30 PM • 135 min • Room 2303 Genea…" at bounding box center [536, 218] width 507 height 83
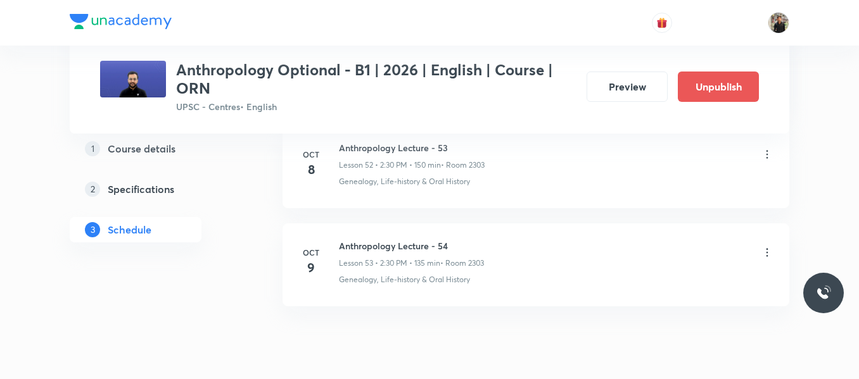
scroll to position [5227, 0]
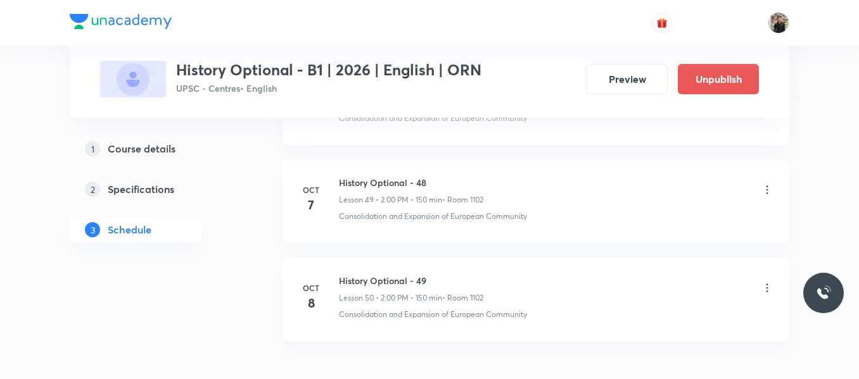
scroll to position [5546, 0]
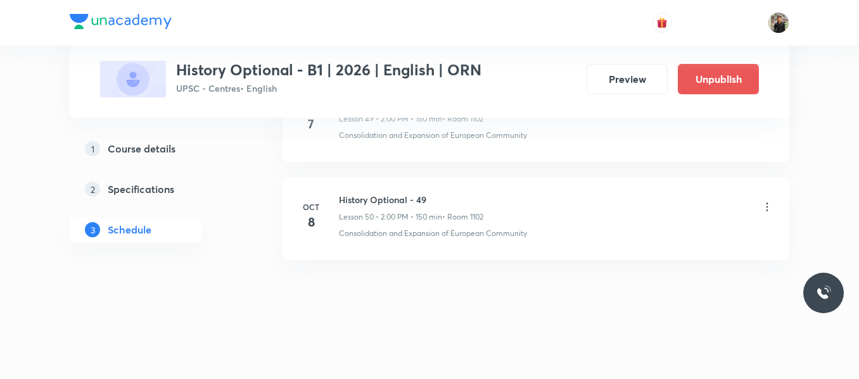
click at [371, 200] on h6 "History Optional - 49" at bounding box center [411, 199] width 144 height 13
copy h6 "History Optional - 49"
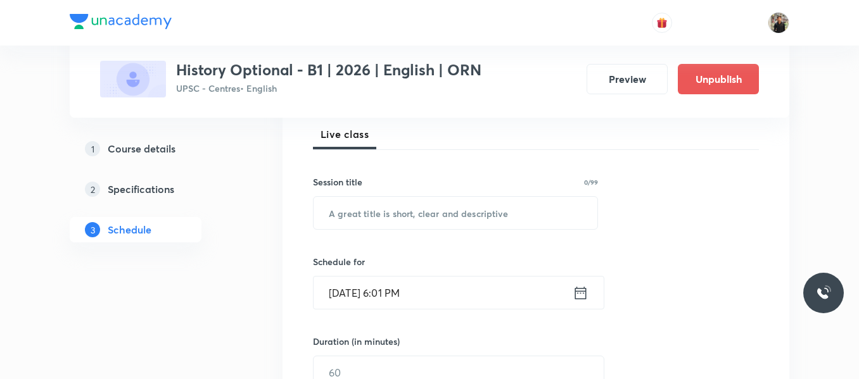
scroll to position [185, 0]
click at [371, 200] on input "text" at bounding box center [456, 212] width 284 height 32
paste input "History Optional - 49"
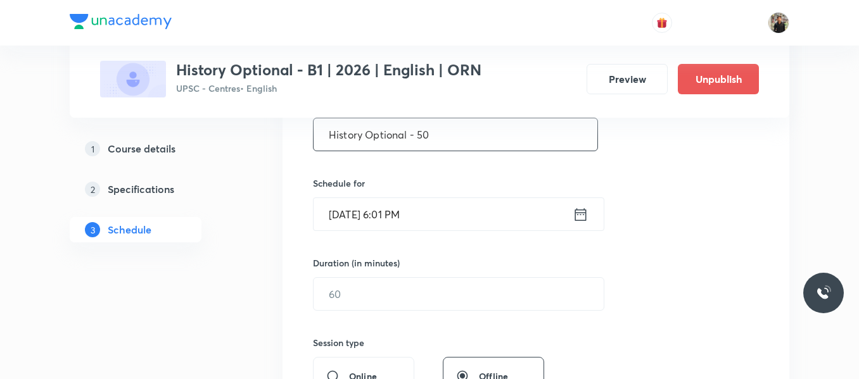
scroll to position [265, 0]
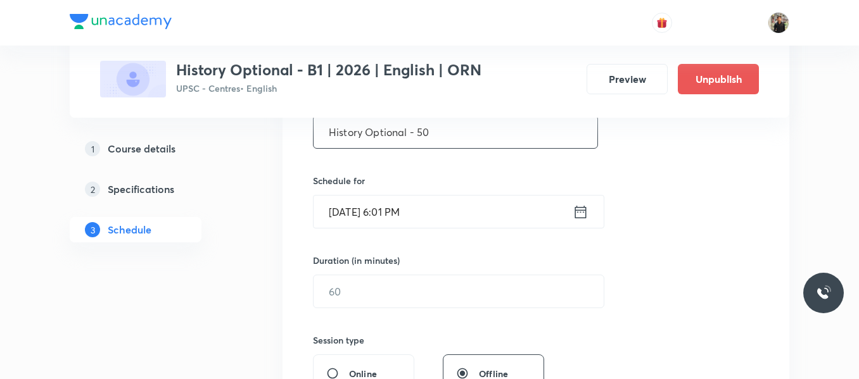
type input "History Optional - 50"
click at [582, 212] on icon at bounding box center [581, 212] width 16 height 18
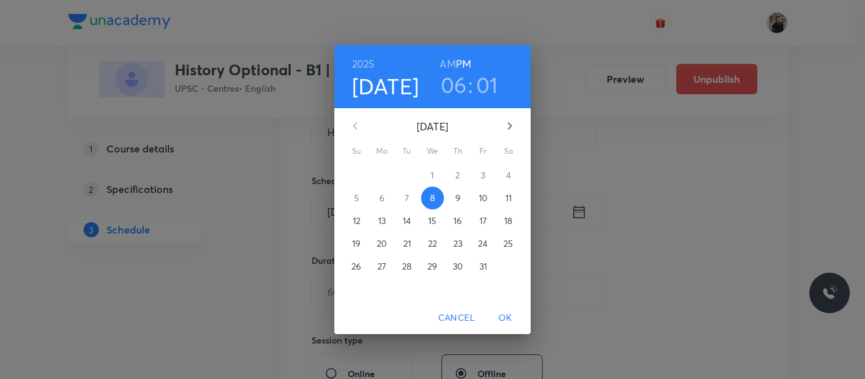
click at [456, 194] on p "9" at bounding box center [457, 198] width 5 height 13
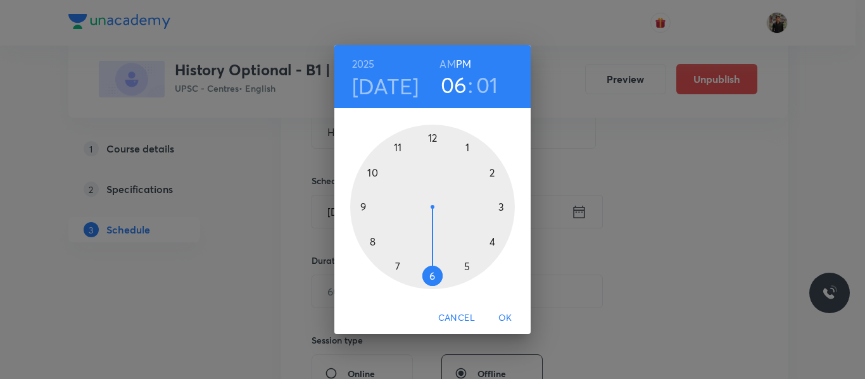
click at [494, 170] on div at bounding box center [432, 207] width 165 height 165
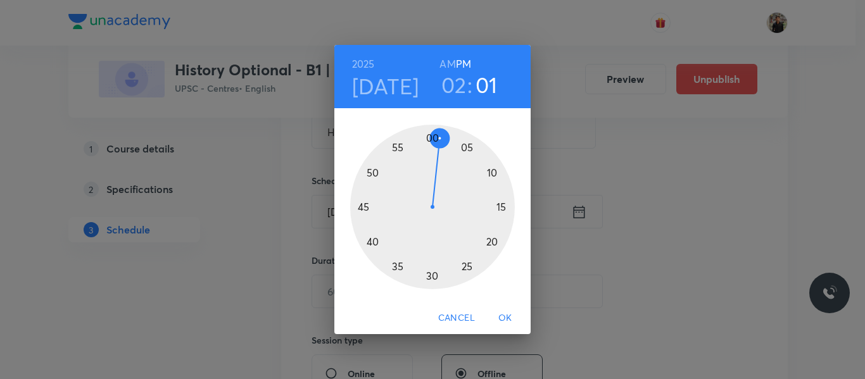
click at [432, 135] on div at bounding box center [432, 207] width 165 height 165
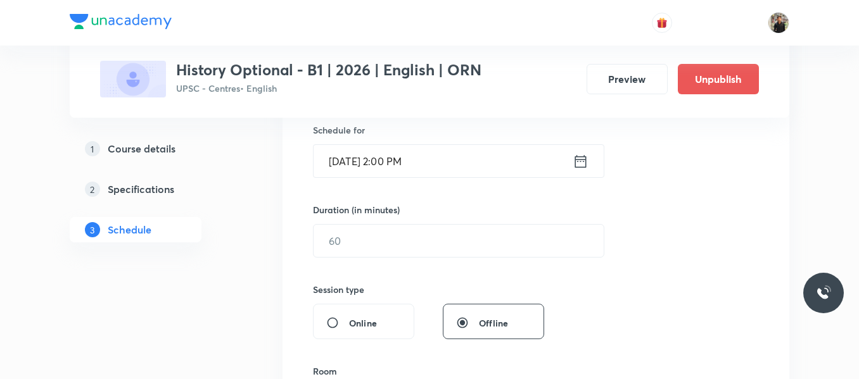
scroll to position [316, 0]
click at [425, 251] on input "text" at bounding box center [459, 240] width 290 height 32
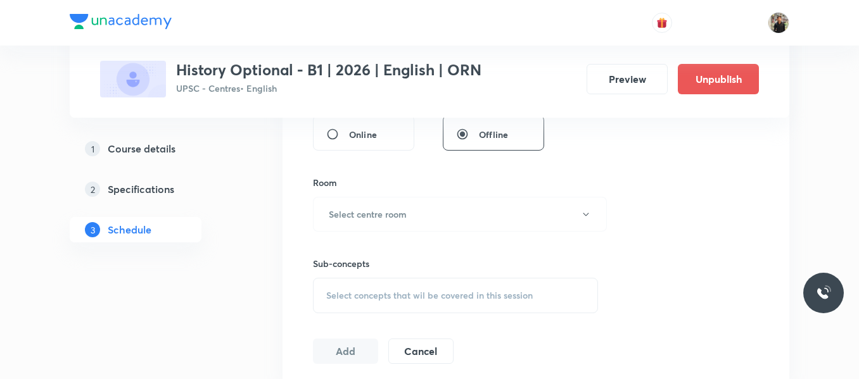
scroll to position [506, 0]
type input "150"
click at [426, 225] on button "Select centre room" at bounding box center [460, 213] width 294 height 35
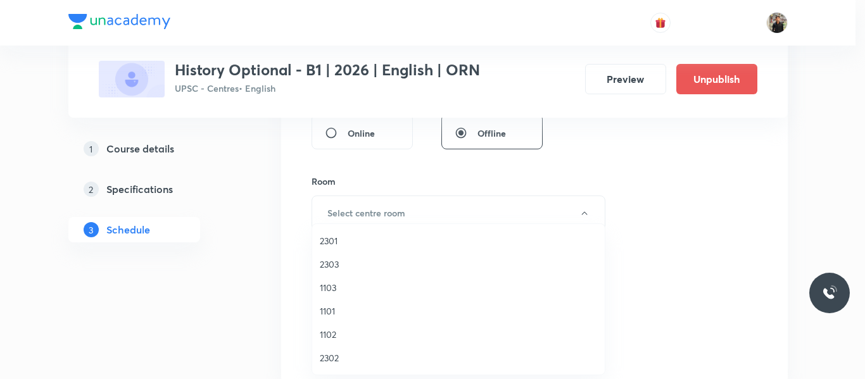
click at [329, 336] on span "1102" at bounding box center [458, 334] width 277 height 13
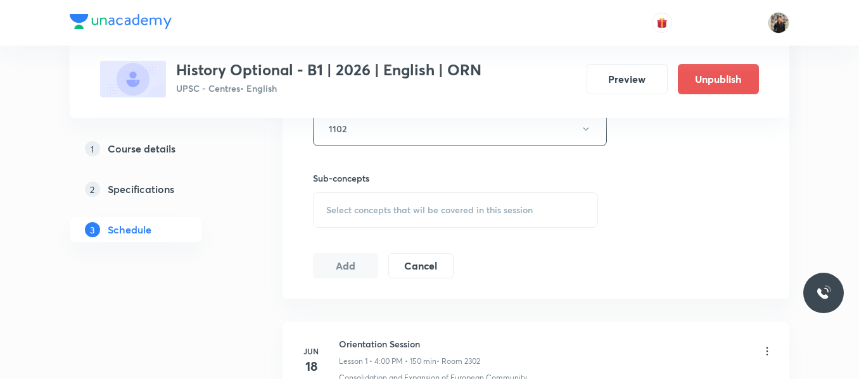
scroll to position [608, 0]
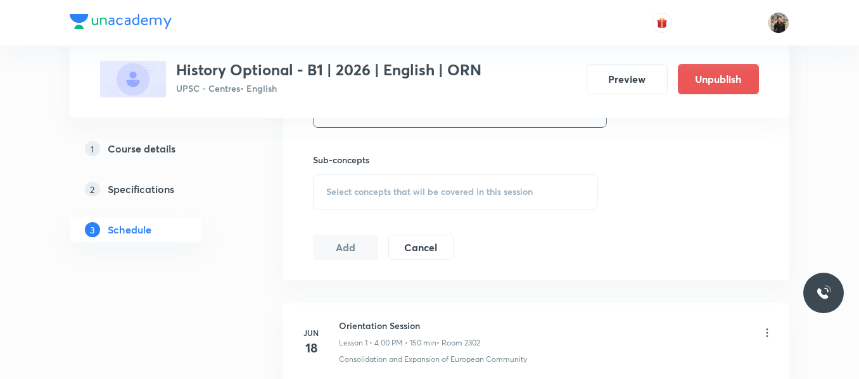
click at [376, 201] on div "Select concepts that wil be covered in this session" at bounding box center [455, 191] width 285 height 35
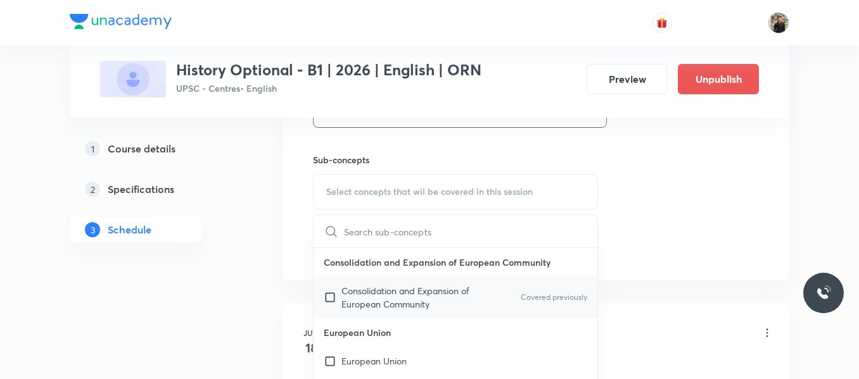
click at [329, 300] on input "checkbox" at bounding box center [333, 297] width 18 height 27
checkbox input "true"
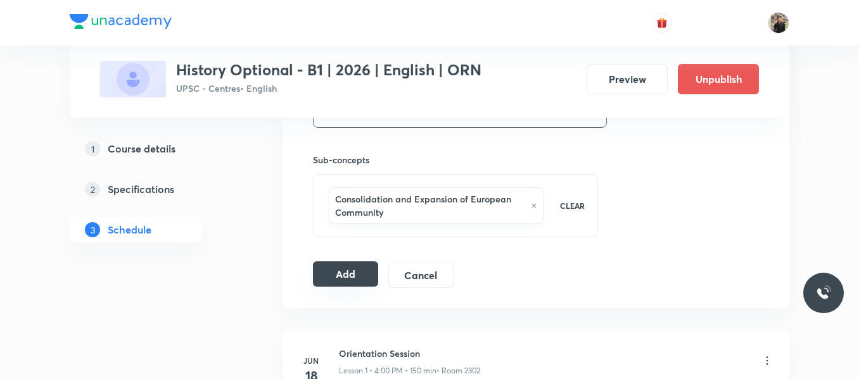
click at [335, 270] on button "Add" at bounding box center [345, 274] width 65 height 25
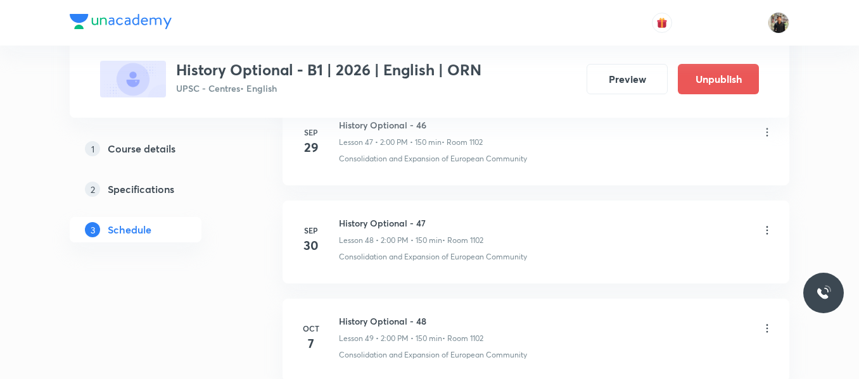
scroll to position [5062, 0]
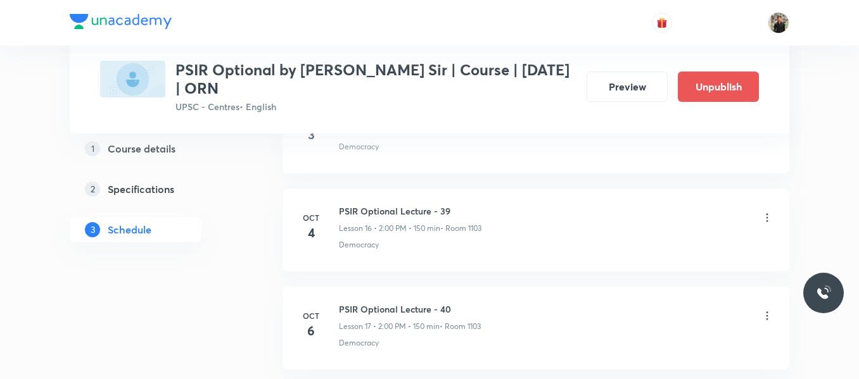
scroll to position [2518, 0]
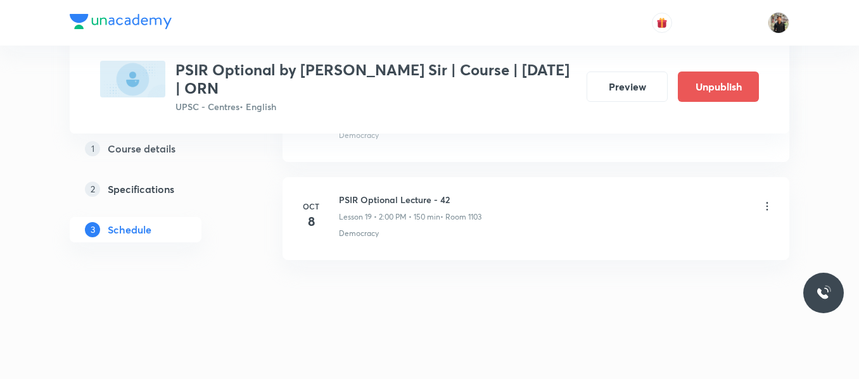
click at [360, 201] on h6 "PSIR Optional Lecture - 42" at bounding box center [410, 199] width 143 height 13
copy h6 "PSIR Optional Lecture - 42"
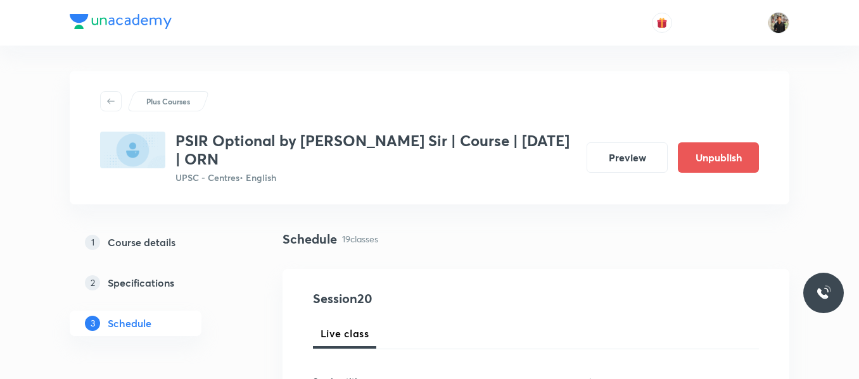
scroll to position [132, 0]
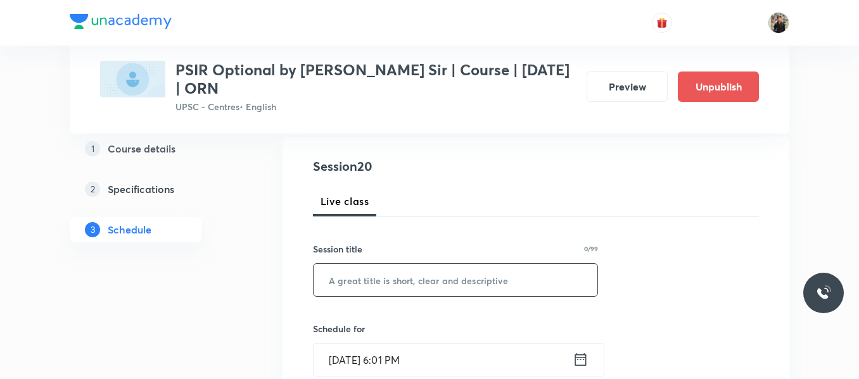
click at [364, 272] on input "text" at bounding box center [456, 280] width 284 height 32
paste input "PSIR Optional Lecture - 42"
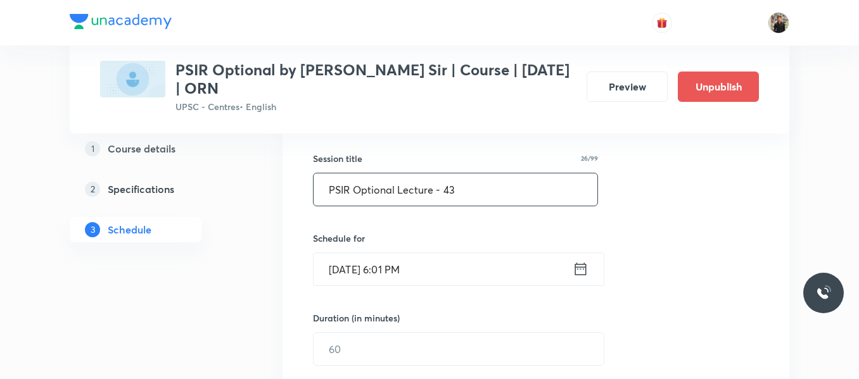
scroll to position [226, 0]
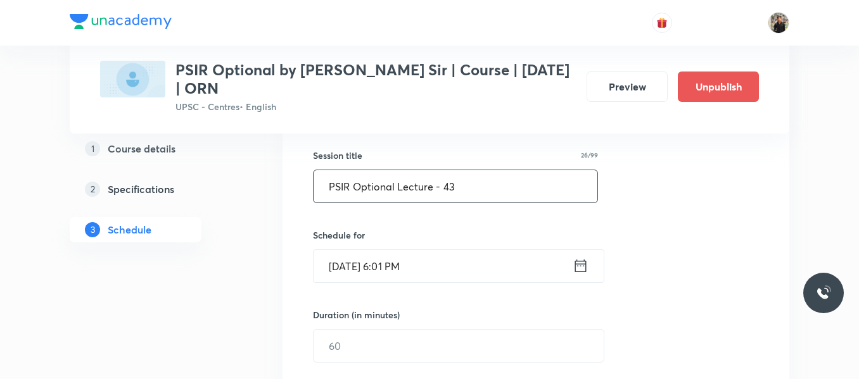
type input "PSIR Optional Lecture - 43"
click at [580, 266] on icon at bounding box center [580, 266] width 11 height 13
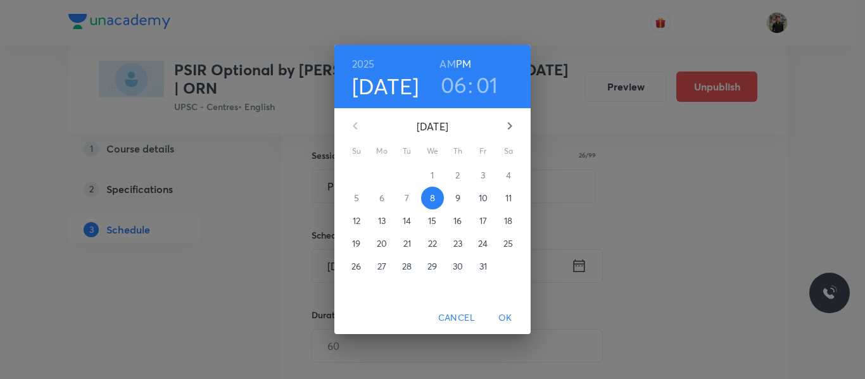
click at [461, 193] on p "9" at bounding box center [457, 198] width 5 height 13
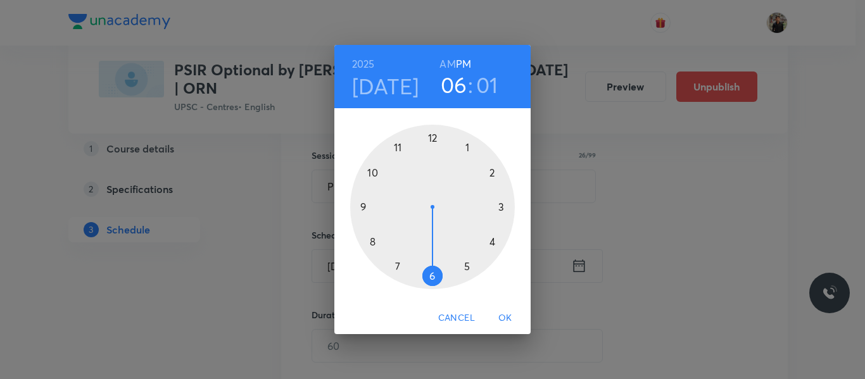
click at [487, 166] on div at bounding box center [432, 207] width 165 height 165
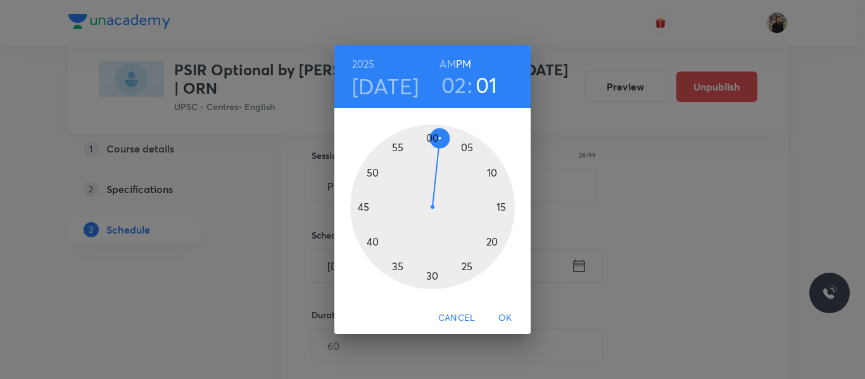
click at [433, 137] on div at bounding box center [432, 207] width 165 height 165
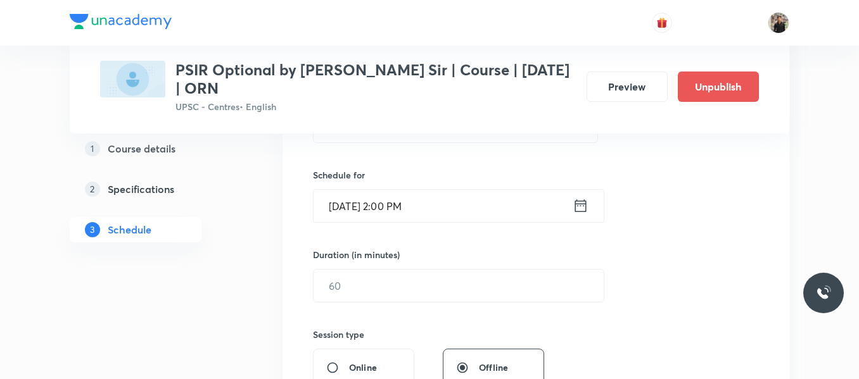
scroll to position [288, 0]
click at [422, 277] on input "text" at bounding box center [459, 284] width 290 height 32
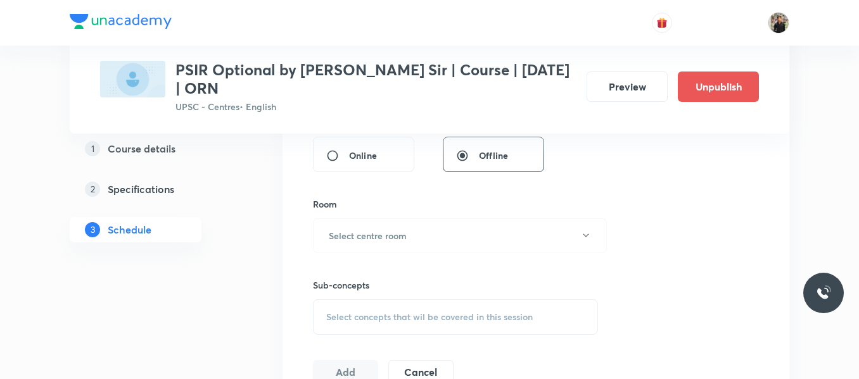
scroll to position [499, 0]
type input "150"
click at [418, 238] on button "Select centre room" at bounding box center [460, 235] width 294 height 35
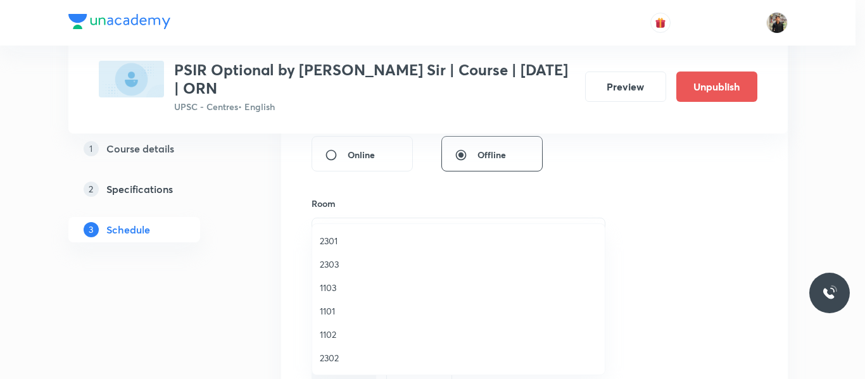
click at [333, 291] on span "1103" at bounding box center [458, 287] width 277 height 13
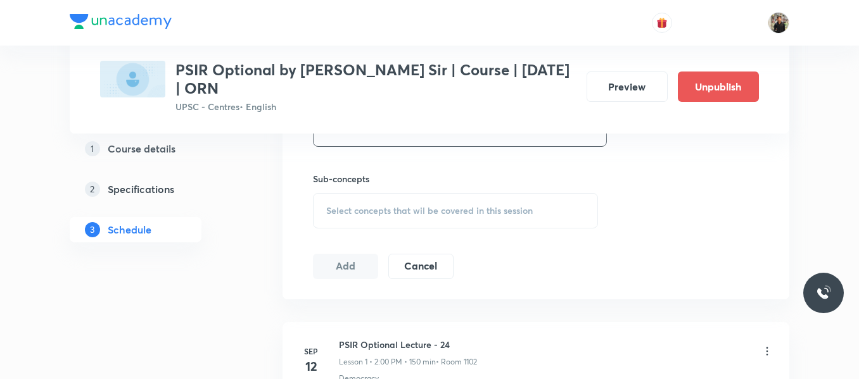
scroll to position [638, 0]
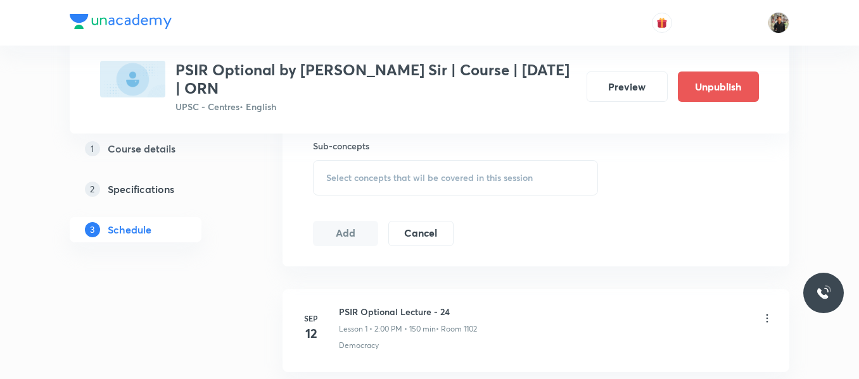
click at [359, 186] on div "Select concepts that wil be covered in this session" at bounding box center [455, 177] width 285 height 35
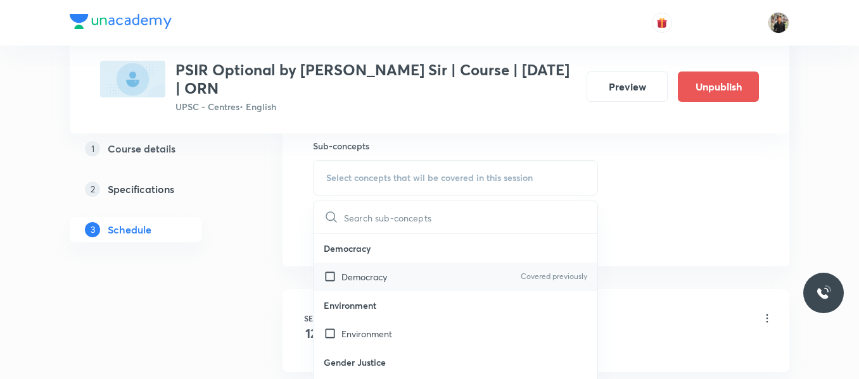
click at [329, 278] on input "checkbox" at bounding box center [333, 277] width 18 height 13
checkbox input "true"
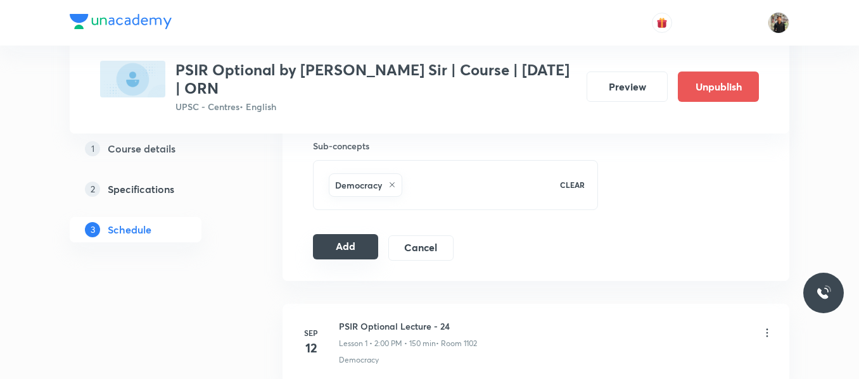
click at [346, 245] on button "Add" at bounding box center [345, 246] width 65 height 25
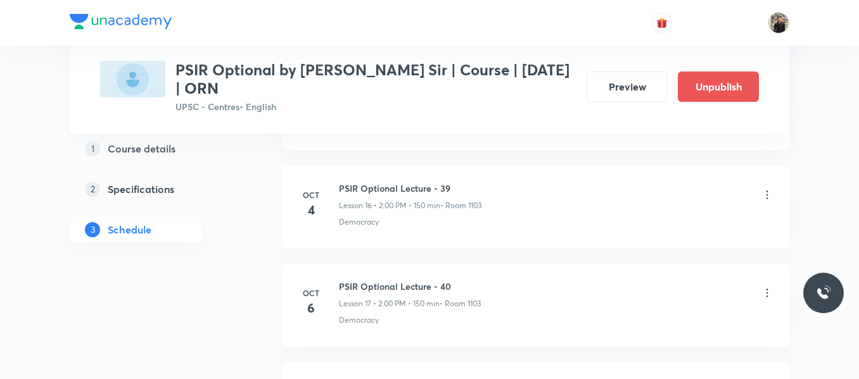
scroll to position [2034, 0]
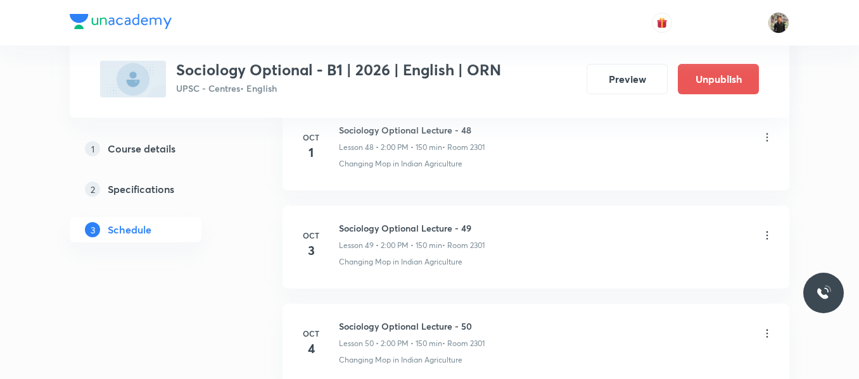
scroll to position [5823, 0]
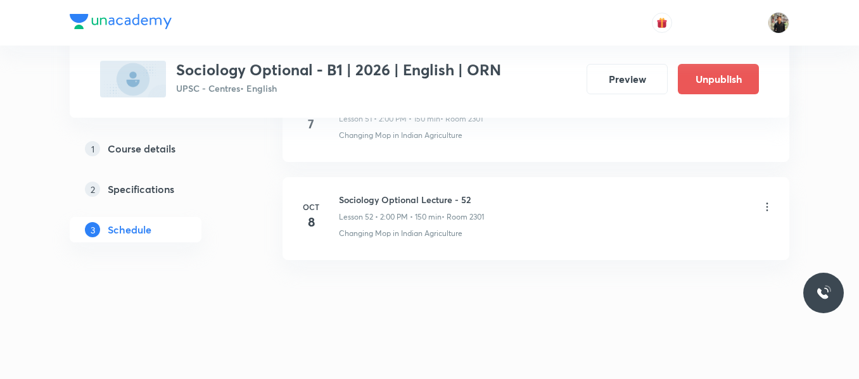
click at [360, 203] on h6 "Sociology Optional Lecture - 52" at bounding box center [411, 199] width 145 height 13
copy h6 "Sociology Optional Lecture - 52"
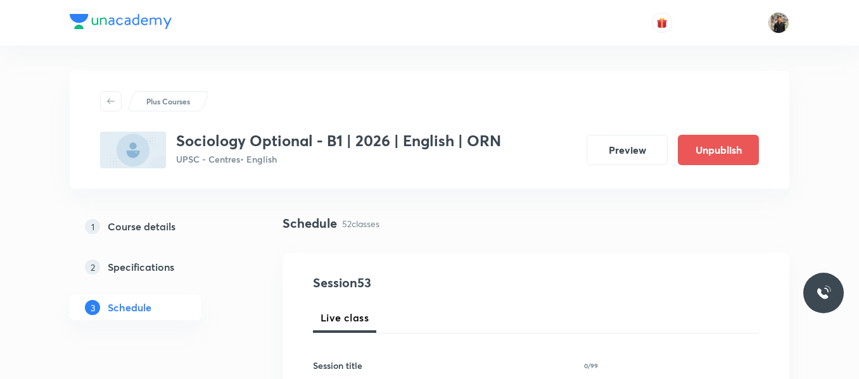
scroll to position [148, 0]
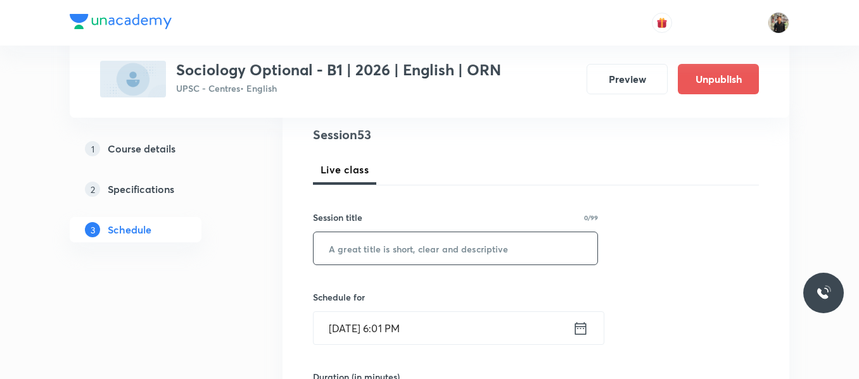
click at [362, 247] on input "text" at bounding box center [456, 248] width 284 height 32
paste input "Sociology Optional Lecture - 52"
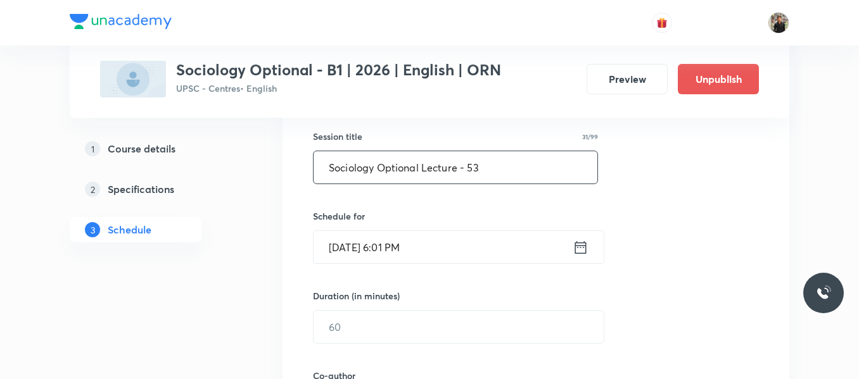
type input "Sociology Optional Lecture - 53"
click at [584, 247] on icon at bounding box center [581, 248] width 16 height 18
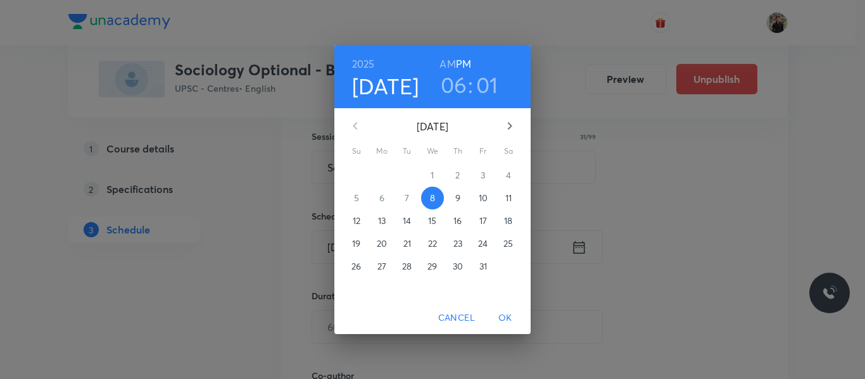
click at [455, 194] on p "9" at bounding box center [457, 198] width 5 height 13
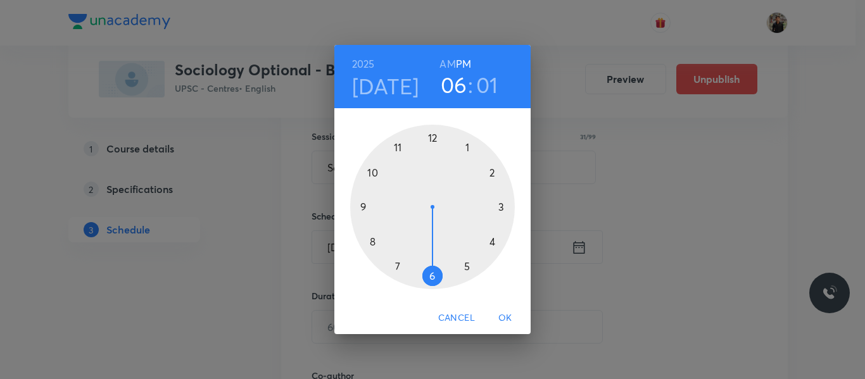
click at [494, 170] on div at bounding box center [432, 207] width 165 height 165
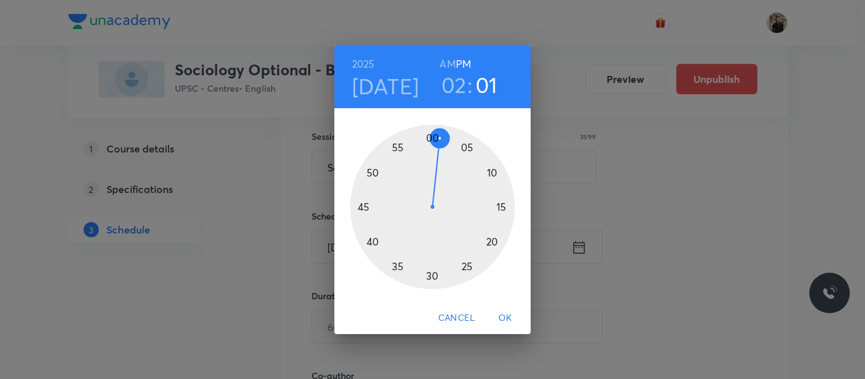
click at [431, 140] on div at bounding box center [432, 207] width 165 height 165
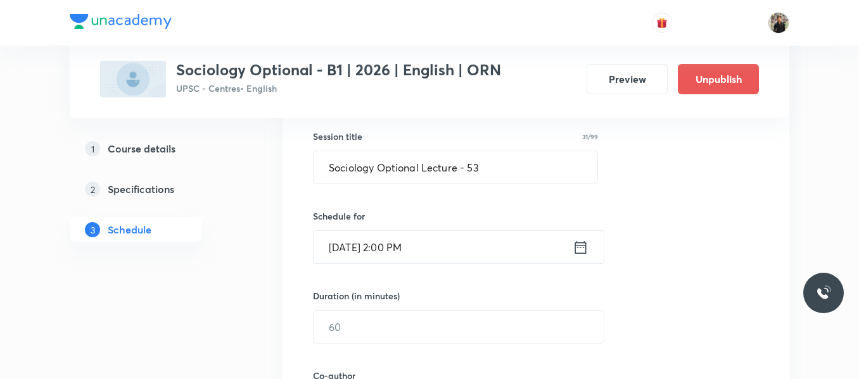
scroll to position [276, 0]
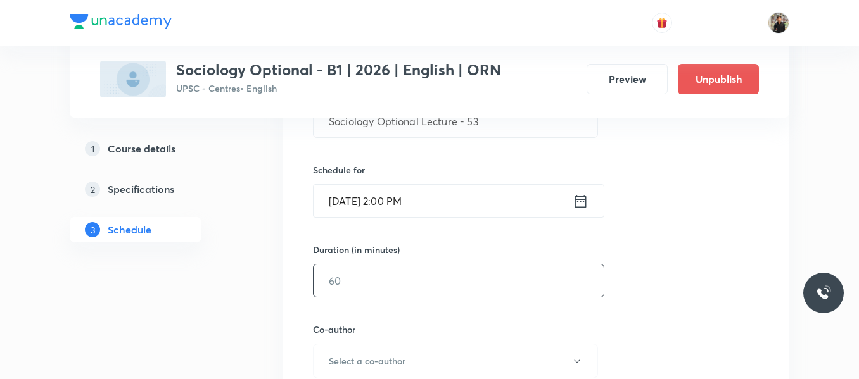
click at [440, 270] on input "text" at bounding box center [459, 281] width 290 height 32
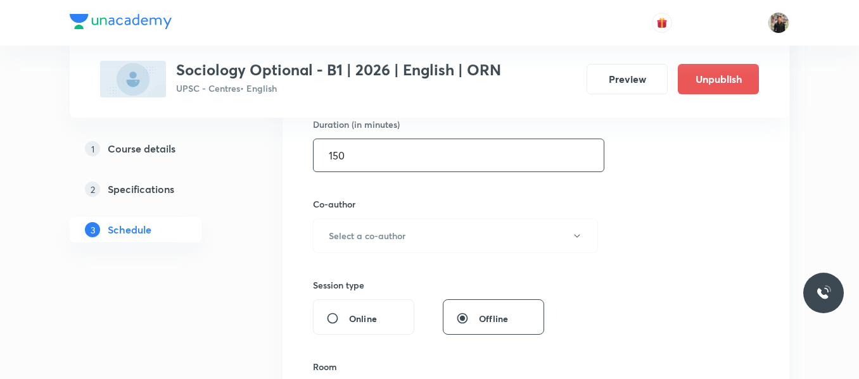
scroll to position [412, 0]
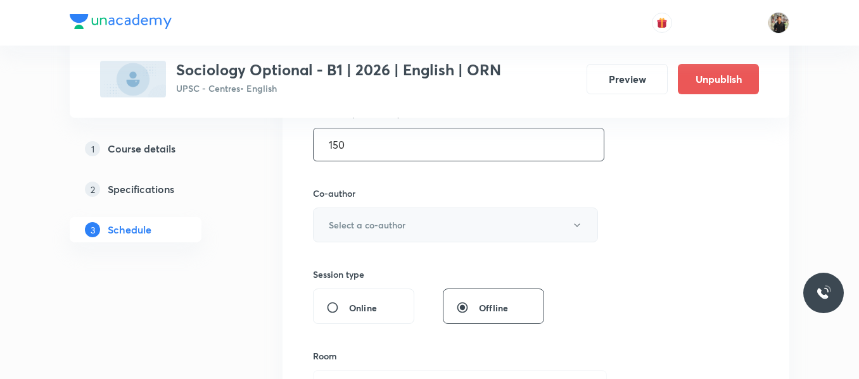
type input "150"
click at [433, 221] on button "Select a co-author" at bounding box center [455, 225] width 285 height 35
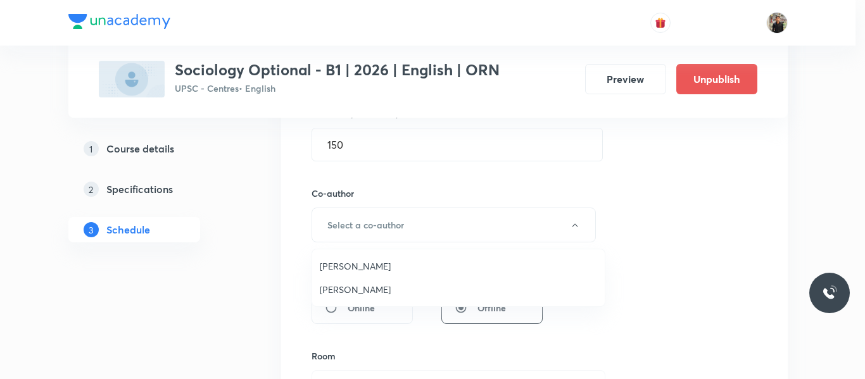
click at [371, 284] on span "Praveen Kishore" at bounding box center [458, 289] width 277 height 13
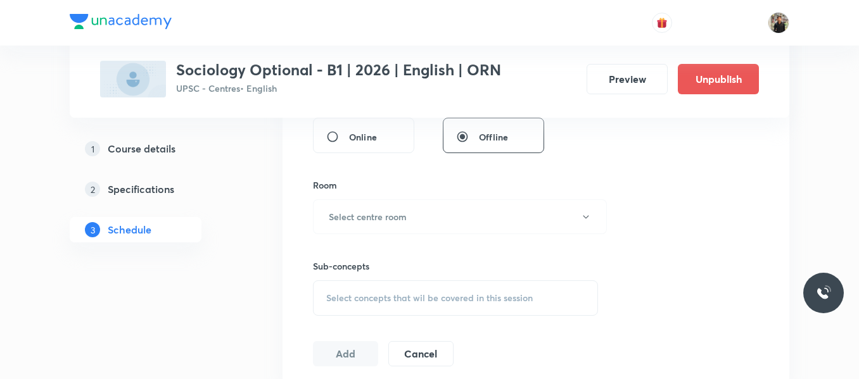
scroll to position [587, 0]
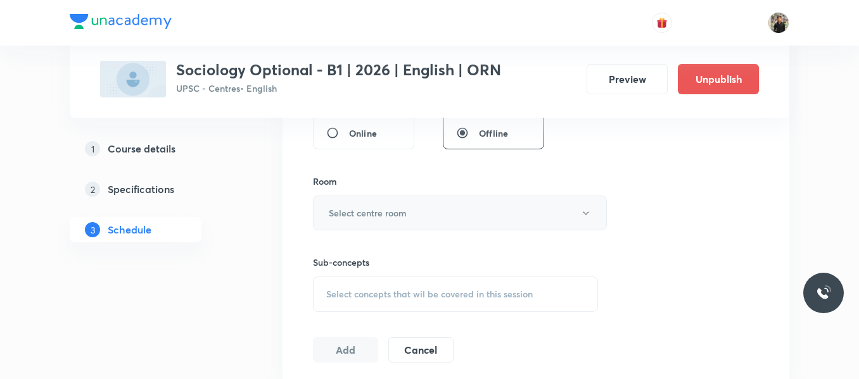
click at [372, 219] on h6 "Select centre room" at bounding box center [368, 213] width 78 height 13
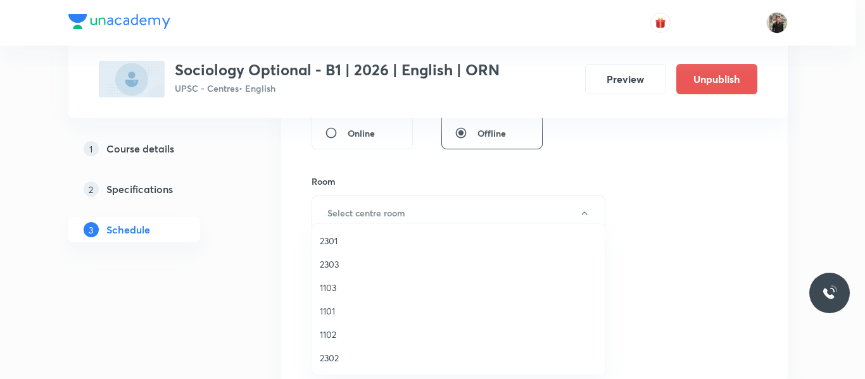
click at [331, 242] on span "2301" at bounding box center [458, 240] width 277 height 13
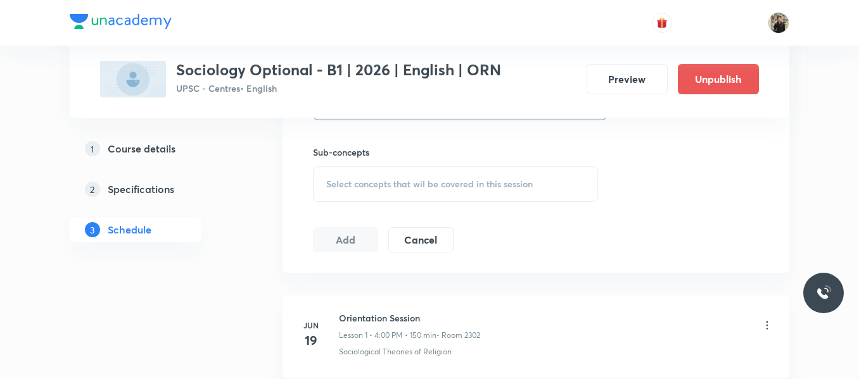
scroll to position [699, 0]
click at [346, 174] on div "Select concepts that wil be covered in this session" at bounding box center [455, 182] width 285 height 35
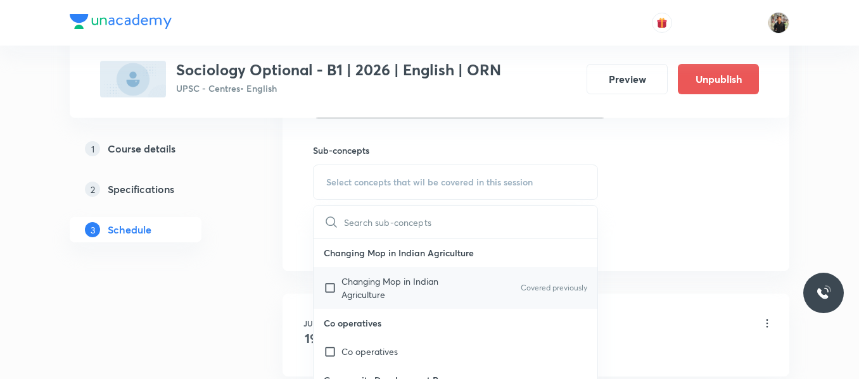
click at [327, 291] on input "checkbox" at bounding box center [333, 288] width 18 height 27
checkbox input "true"
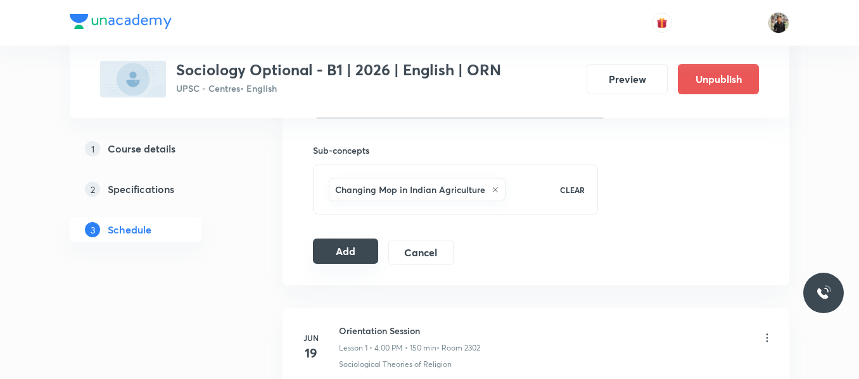
click at [345, 241] on button "Add" at bounding box center [345, 251] width 65 height 25
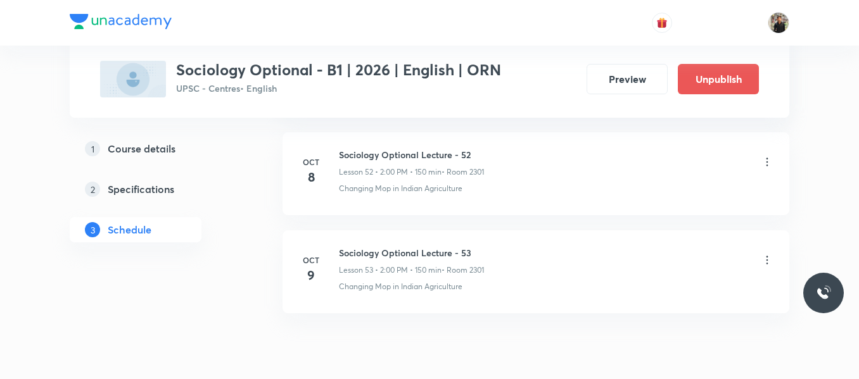
scroll to position [5204, 0]
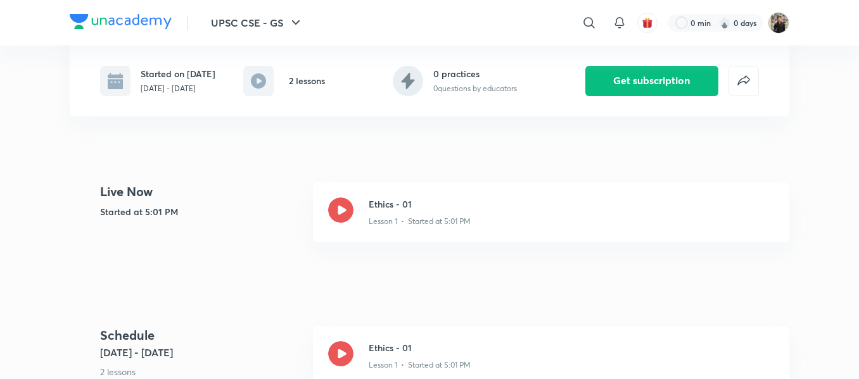
click at [340, 215] on icon at bounding box center [340, 210] width 25 height 25
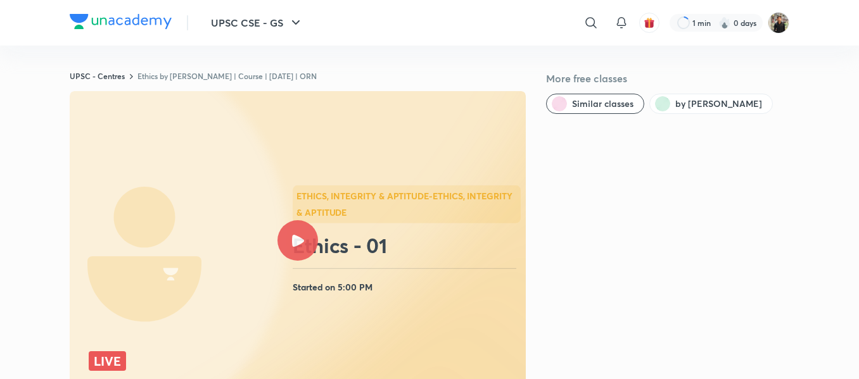
scroll to position [253, 0]
